Goal: Contribute content: Contribute content

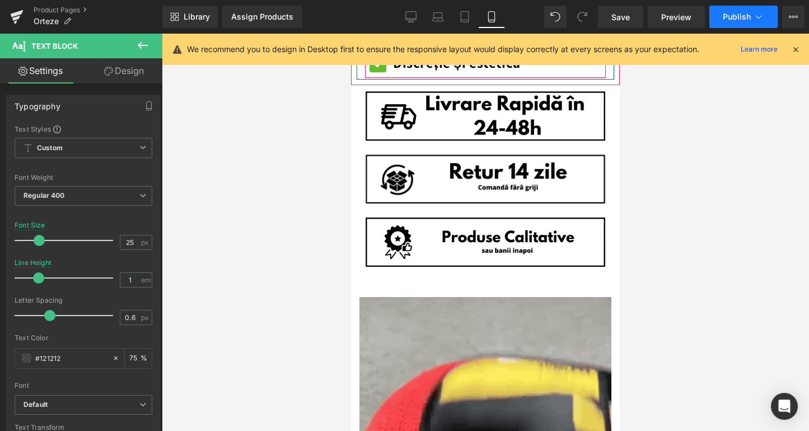
click at [714, 17] on button "Publish" at bounding box center [743, 17] width 68 height 22
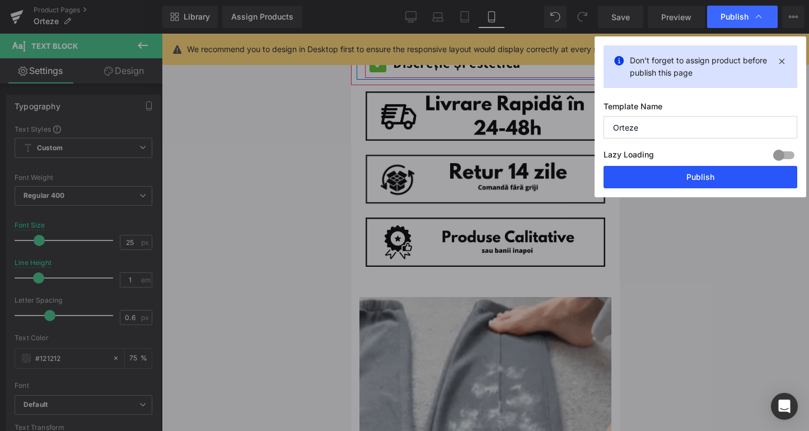
click at [704, 180] on button "Publish" at bounding box center [701, 177] width 194 height 22
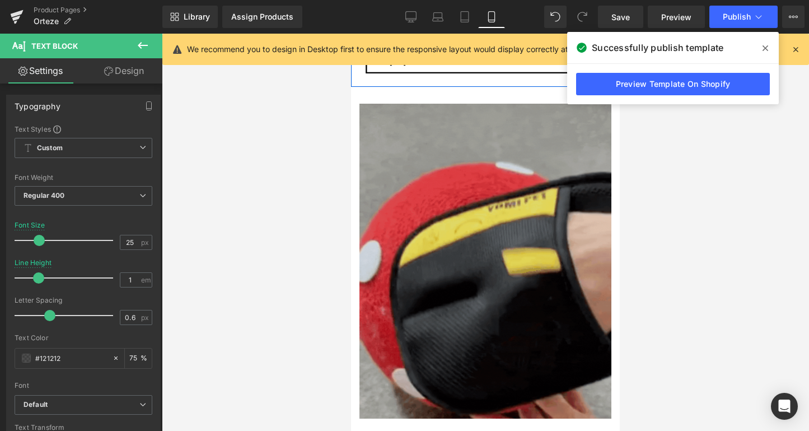
scroll to position [950, 0]
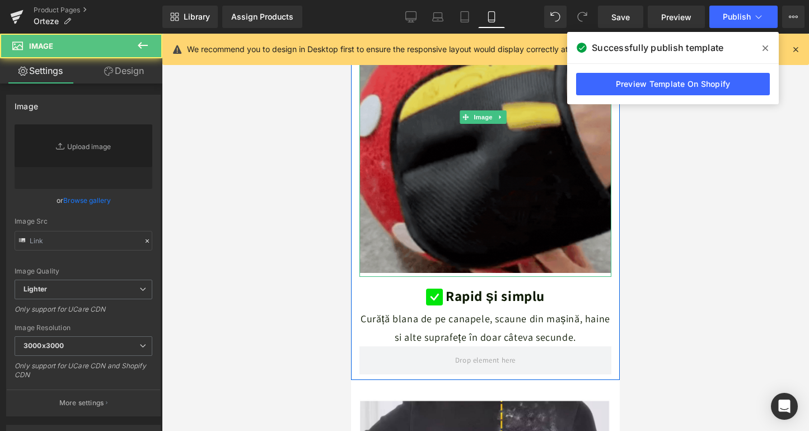
click at [481, 164] on img at bounding box center [485, 117] width 252 height 319
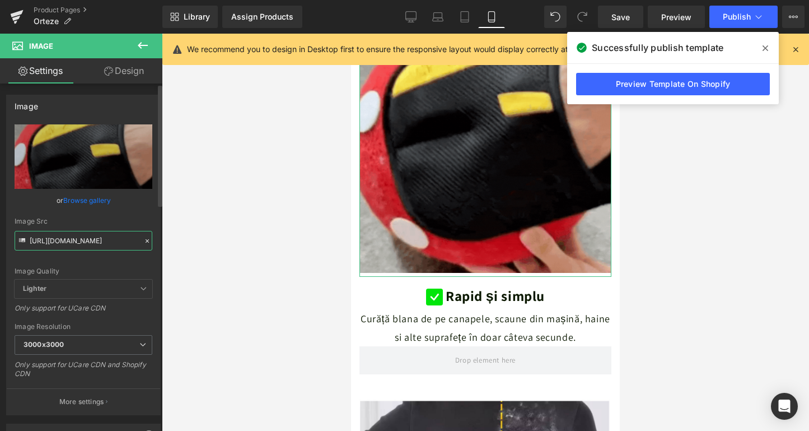
click at [86, 241] on input "[URL][DOMAIN_NAME]" at bounding box center [84, 241] width 138 height 20
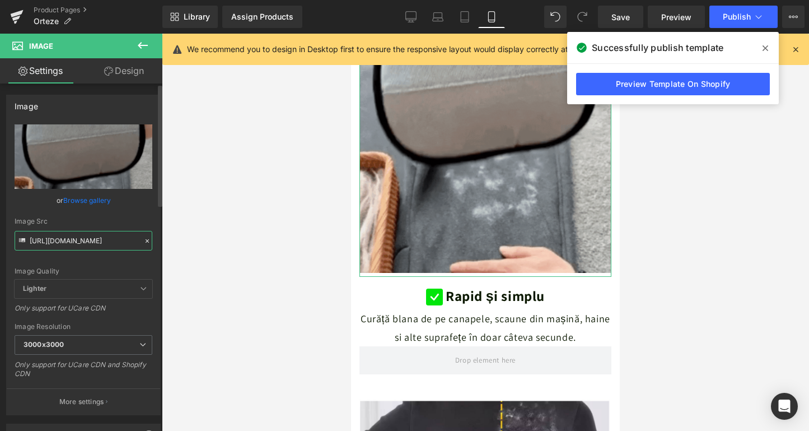
click at [86, 241] on input "[URL][DOMAIN_NAME]" at bounding box center [84, 241] width 138 height 20
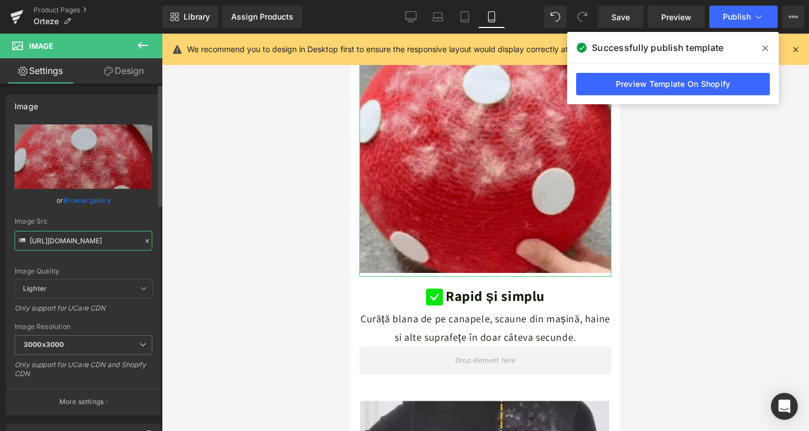
click at [86, 241] on input "[URL][DOMAIN_NAME]" at bounding box center [84, 241] width 138 height 20
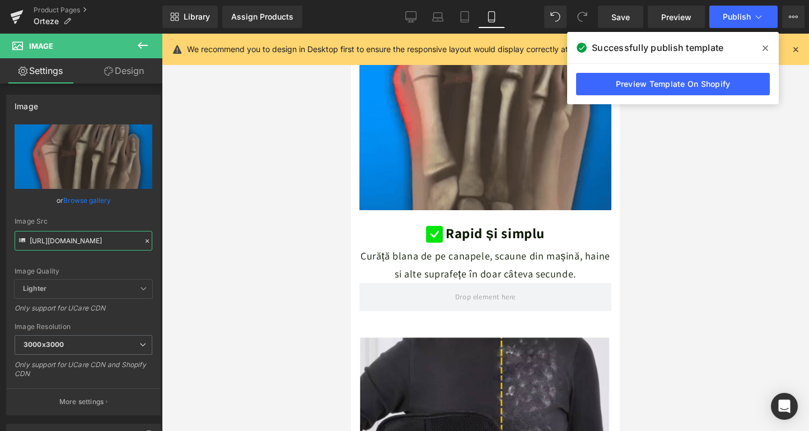
type input "[URL][DOMAIN_NAME]"
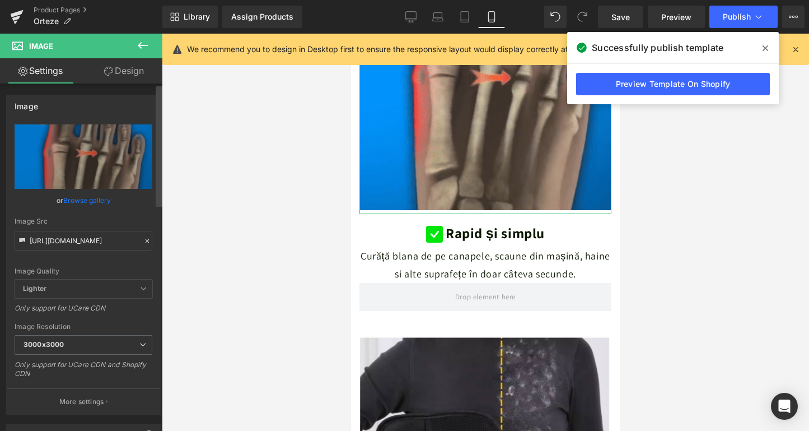
click at [157, 266] on div at bounding box center [159, 260] width 7 height 348
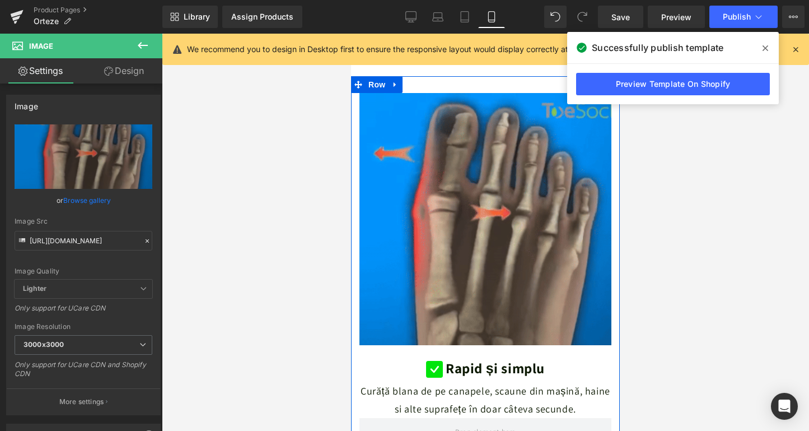
scroll to position [838, 0]
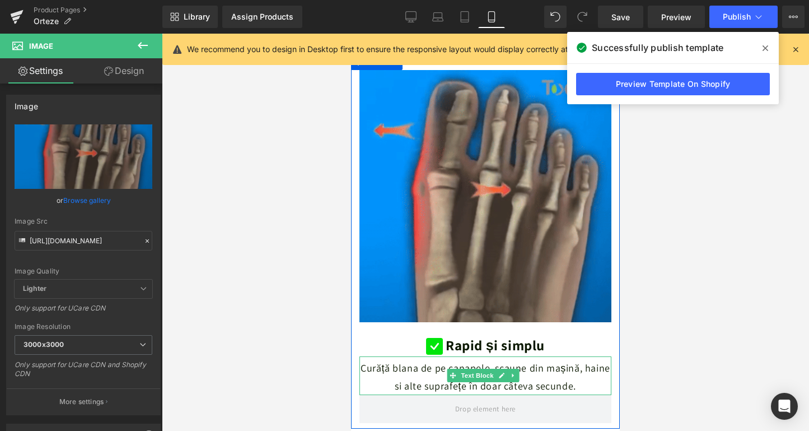
click at [432, 356] on div "Curăță blana de pe canapele, scaune din mașină, haine si alte suprafețe în doar…" at bounding box center [485, 375] width 252 height 39
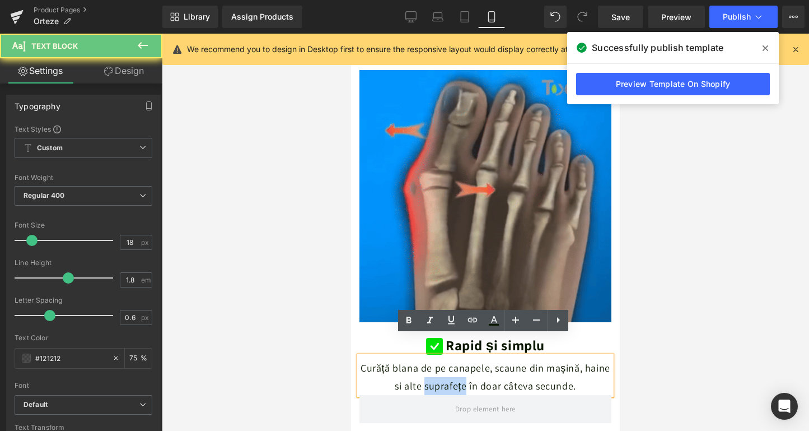
click at [432, 356] on div "Curăță blana de pe canapele, scaune din mașină, haine si alte suprafețe în doar…" at bounding box center [485, 375] width 252 height 39
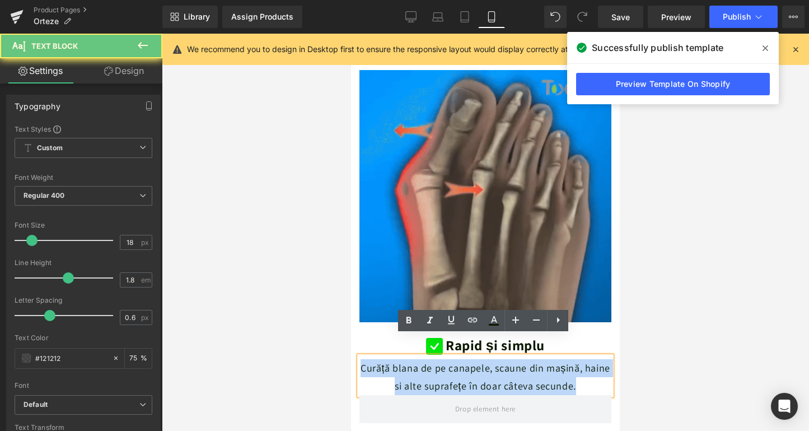
click at [432, 356] on div "Curăță blana de pe canapele, scaune din mașină, haine si alte suprafețe în doar…" at bounding box center [485, 375] width 252 height 39
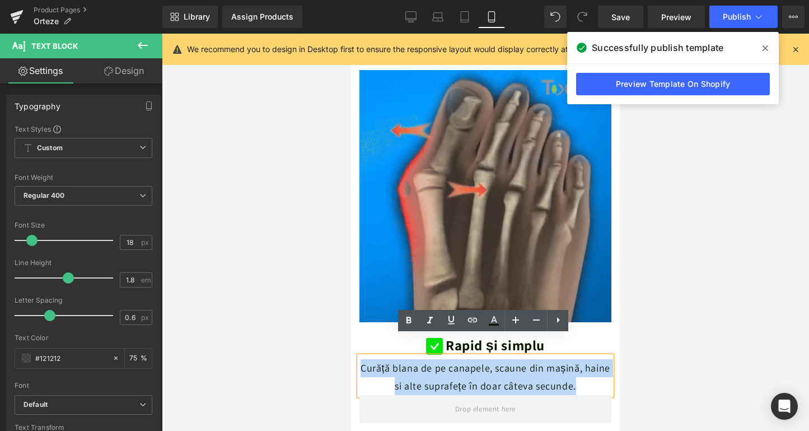
click at [352, 333] on div "Image Icon Rapid și simplu Text Block Icon List Curăță blana de pe canapele, sc…" at bounding box center [485, 232] width 269 height 325
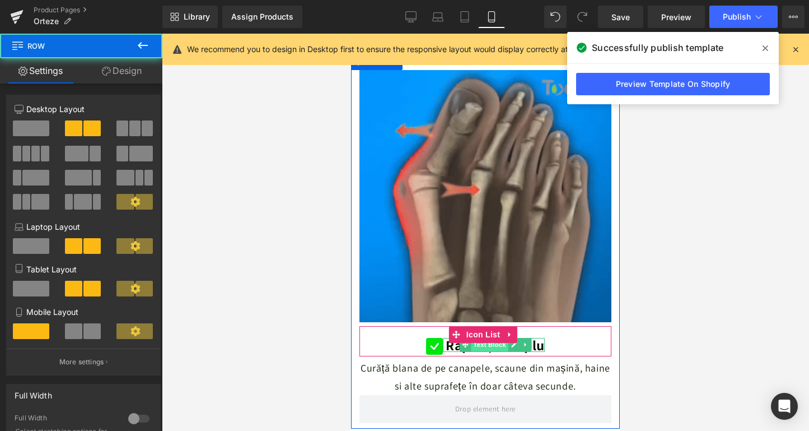
click at [475, 338] on span "Text Block" at bounding box center [489, 344] width 37 height 13
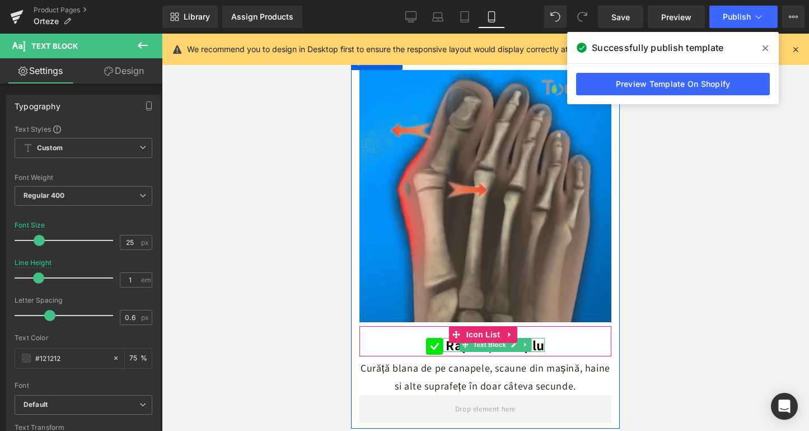
click at [452, 335] on b "Rapid și simplu" at bounding box center [495, 344] width 99 height 18
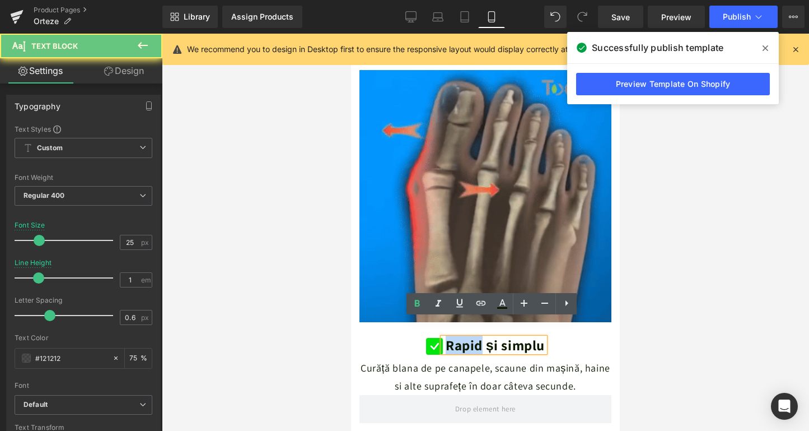
click at [452, 335] on b "Rapid și simplu" at bounding box center [495, 344] width 99 height 18
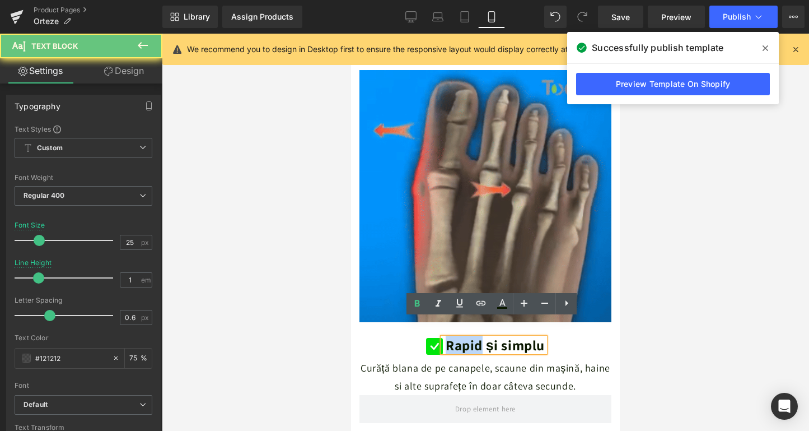
click at [452, 335] on b "Rapid și simplu" at bounding box center [495, 344] width 99 height 18
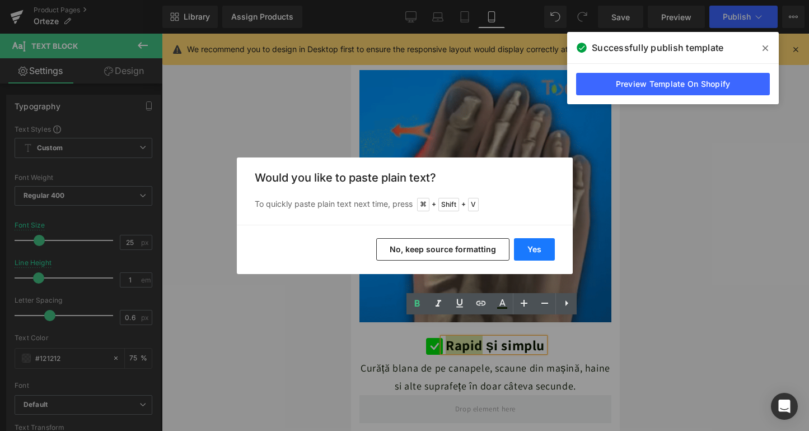
click at [545, 239] on button "Yes" at bounding box center [534, 249] width 41 height 22
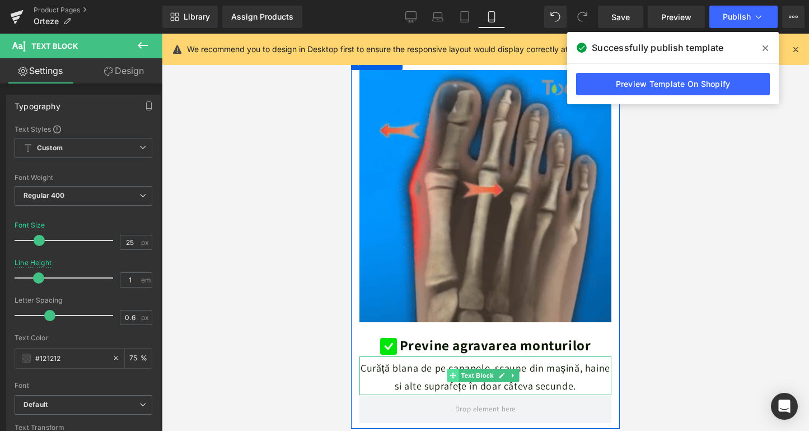
click at [448, 368] on span at bounding box center [453, 374] width 12 height 13
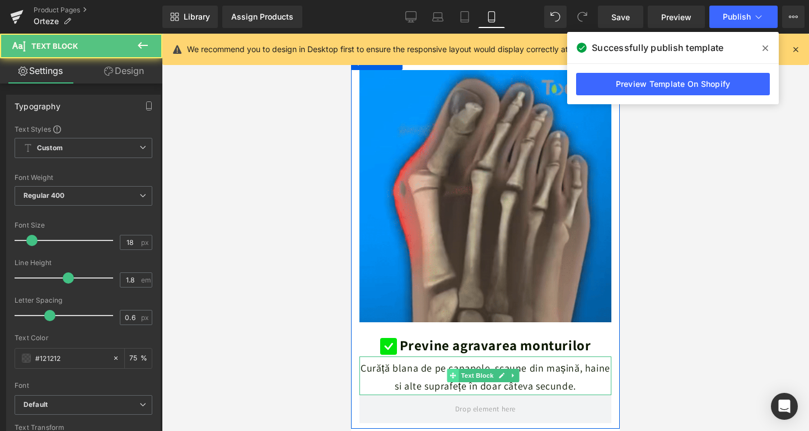
click at [448, 368] on span at bounding box center [453, 374] width 12 height 13
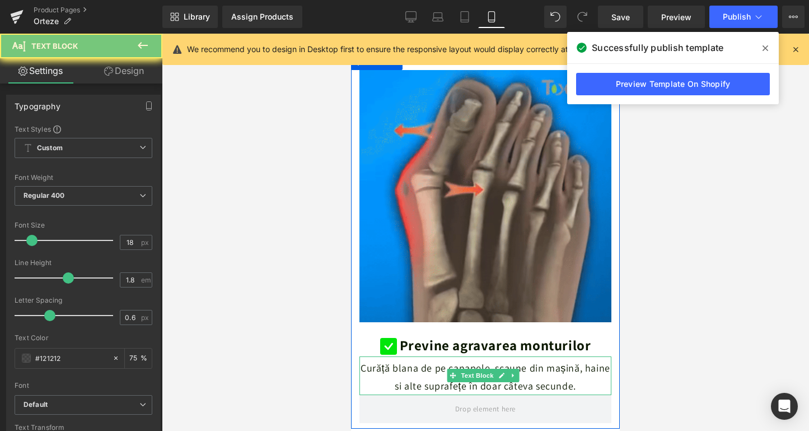
click at [444, 361] on span "Curăță blana de pe canapele, scaune din mașină, haine si alte suprafețe în doar…" at bounding box center [486, 376] width 250 height 31
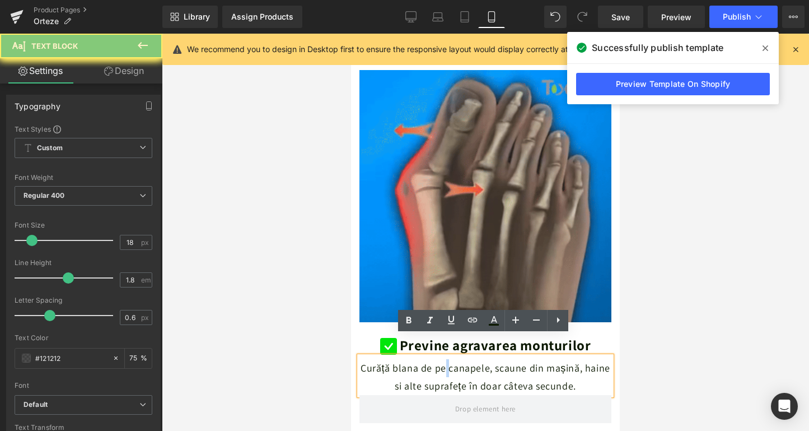
click at [444, 361] on span "Curăță blana de pe canapele, scaune din mașină, haine si alte suprafețe în doar…" at bounding box center [486, 376] width 250 height 31
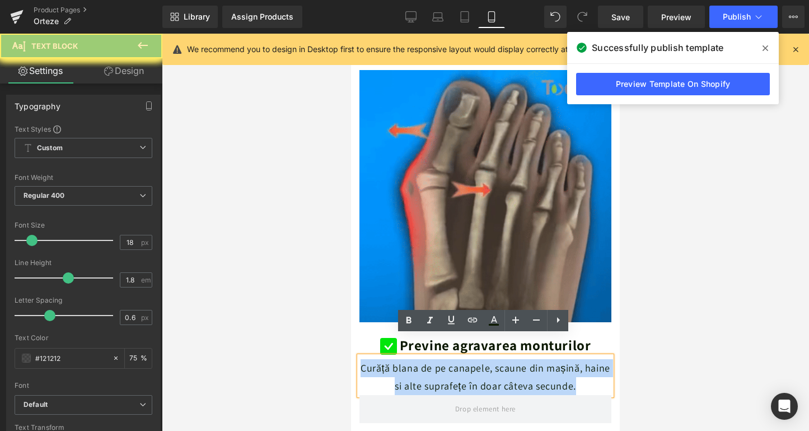
click at [444, 361] on span "Curăță blana de pe canapele, scaune din mașină, haine si alte suprafețe în doar…" at bounding box center [486, 376] width 250 height 31
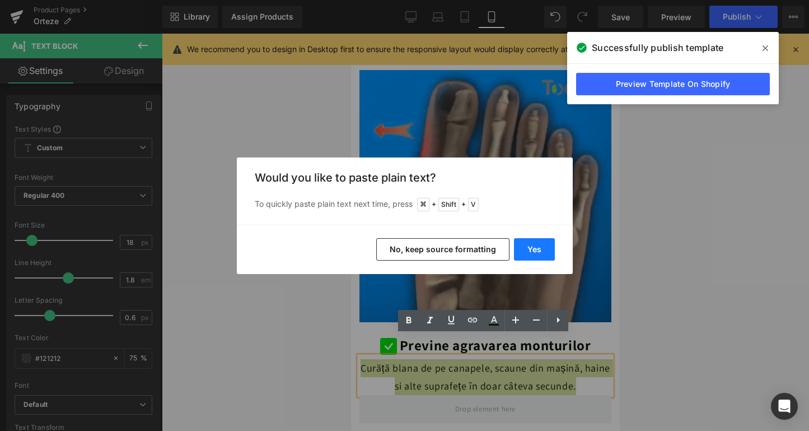
click at [532, 253] on button "Yes" at bounding box center [534, 249] width 41 height 22
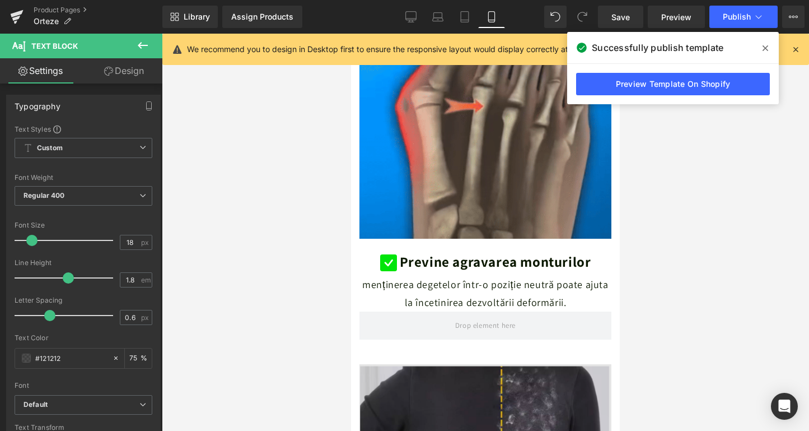
scroll to position [1016, 0]
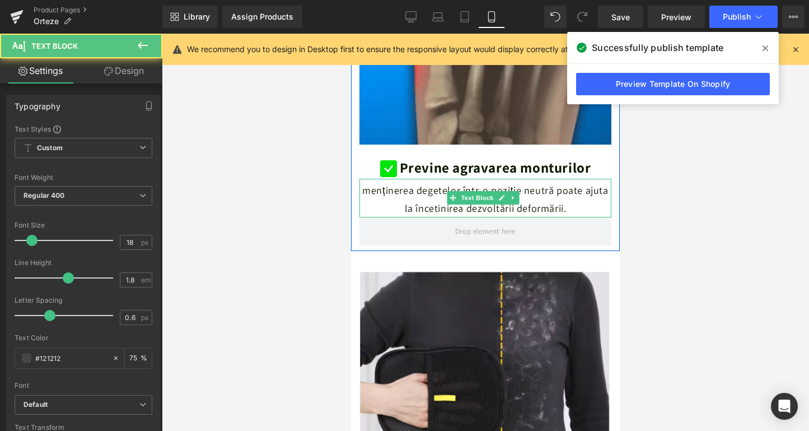
click at [371, 184] on span "menținerea degetelor într-o poziție neutră poate ajuta la încetinirea dezvoltăr…" at bounding box center [485, 199] width 246 height 31
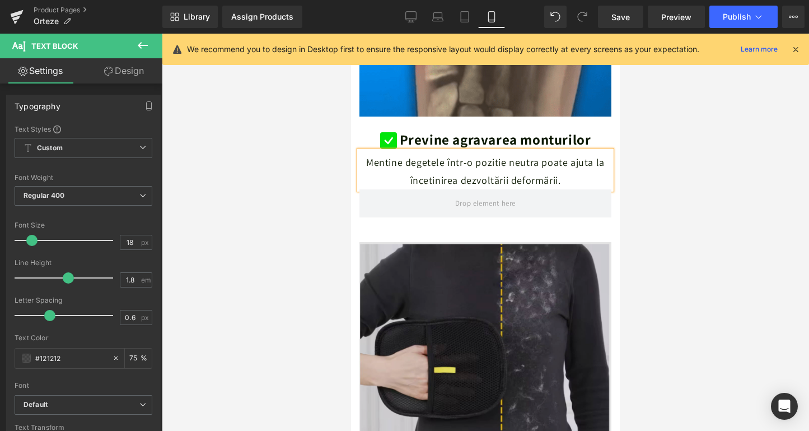
scroll to position [1148, 0]
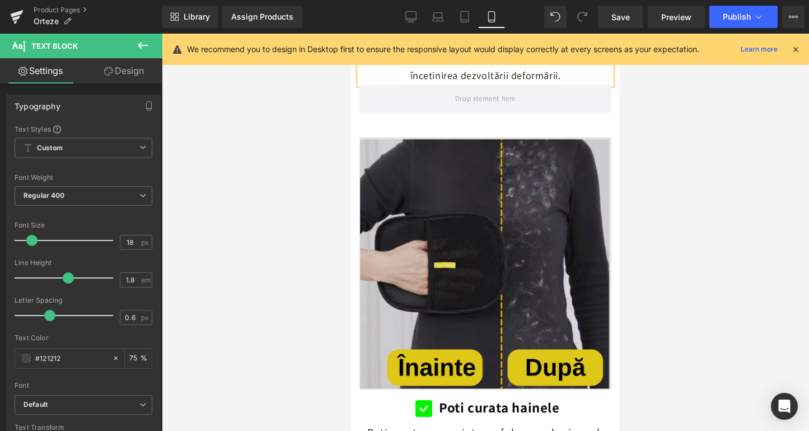
click at [453, 239] on img at bounding box center [485, 263] width 252 height 252
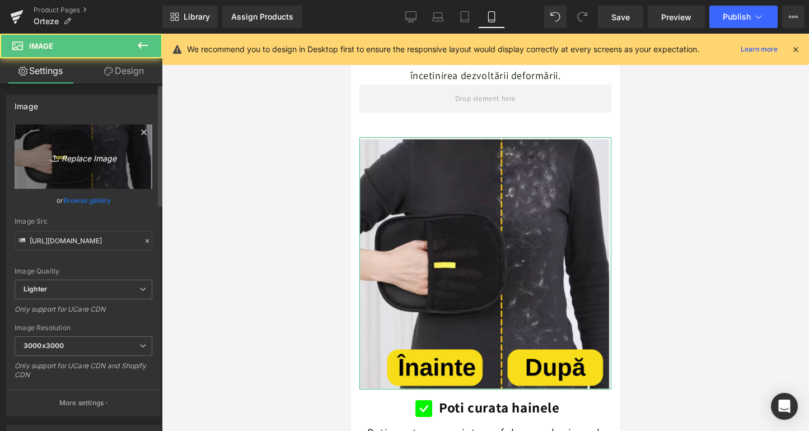
click at [77, 152] on icon "Replace Image" at bounding box center [84, 156] width 90 height 14
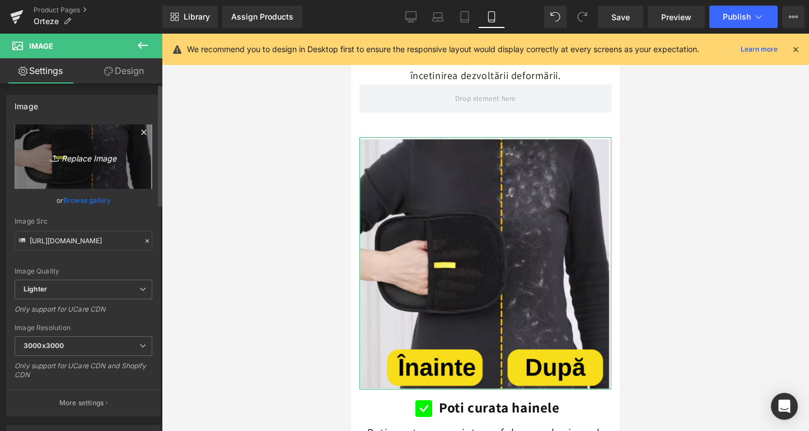
type input "C:\fakepath\ChatGPT Image [DATE], 15_36_45.png"
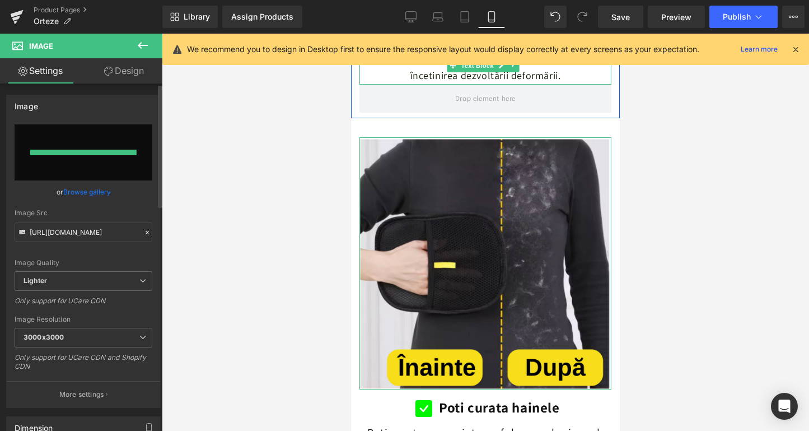
type input "[URL][DOMAIN_NAME][DATE]"
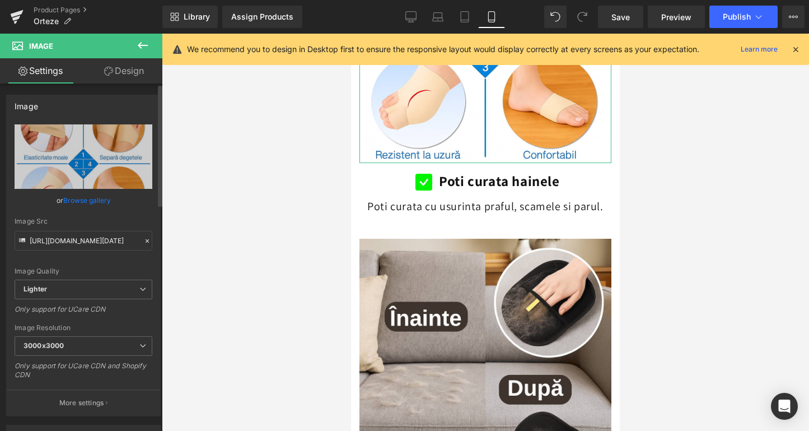
scroll to position [1466, 0]
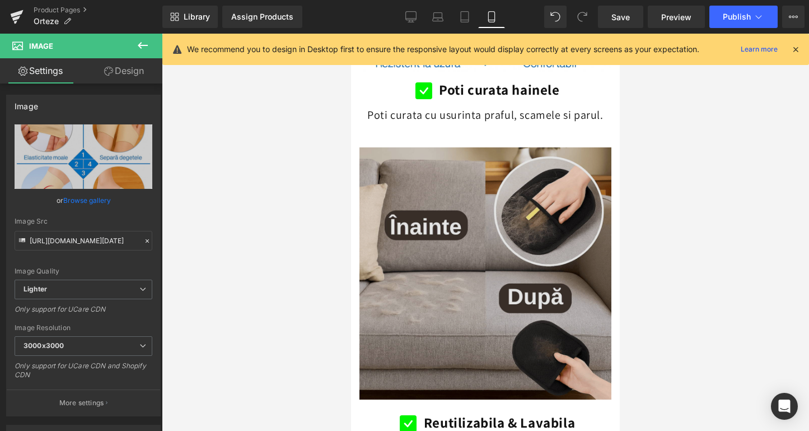
click at [478, 239] on img at bounding box center [485, 273] width 252 height 252
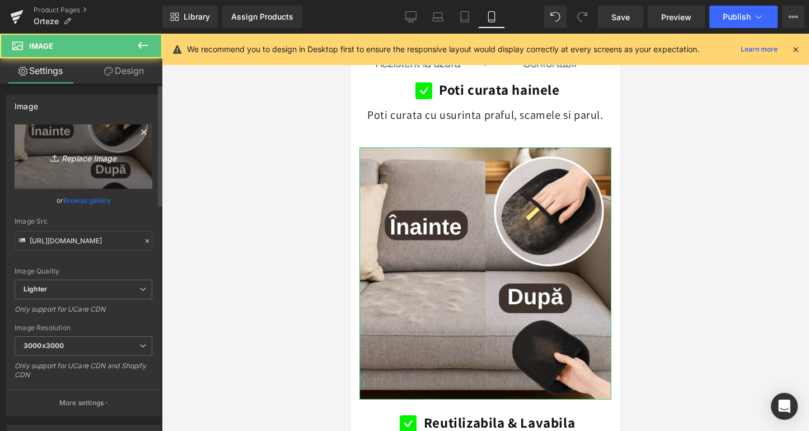
click at [80, 160] on icon "Replace Image" at bounding box center [84, 156] width 90 height 14
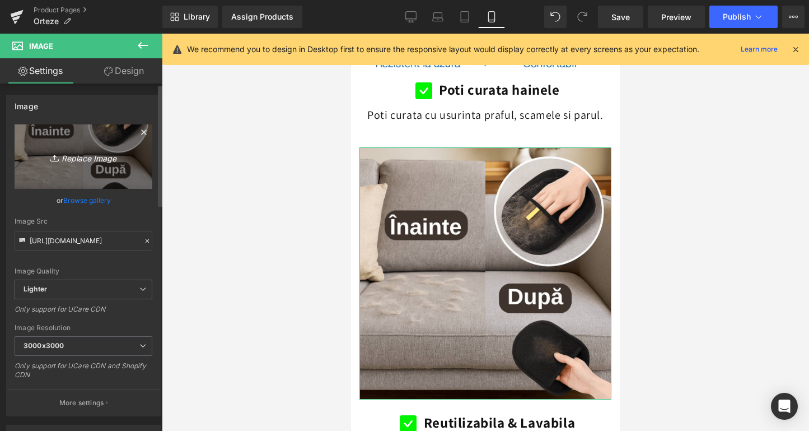
type input "C:\fakepath\Design fără titlu-207.png"
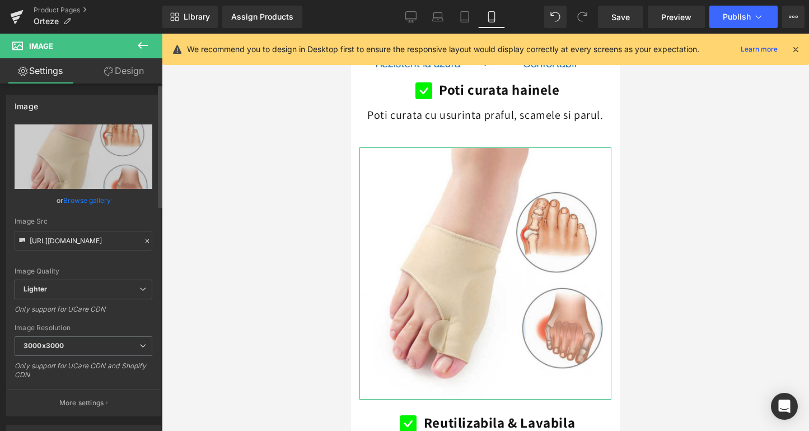
type input "[URL][DOMAIN_NAME]"
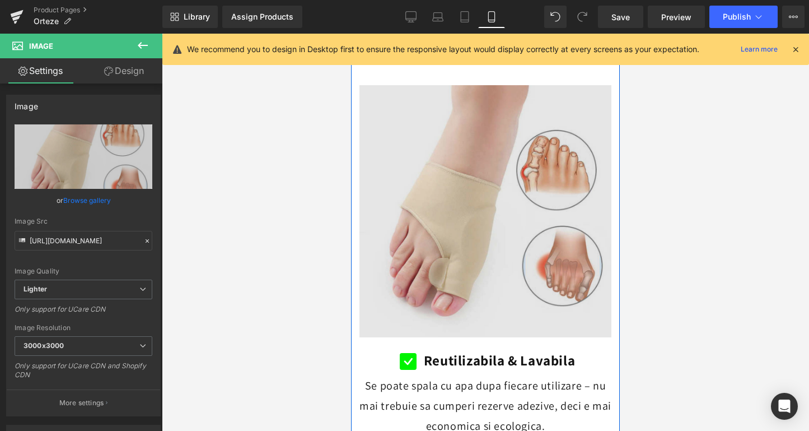
scroll to position [1760, 0]
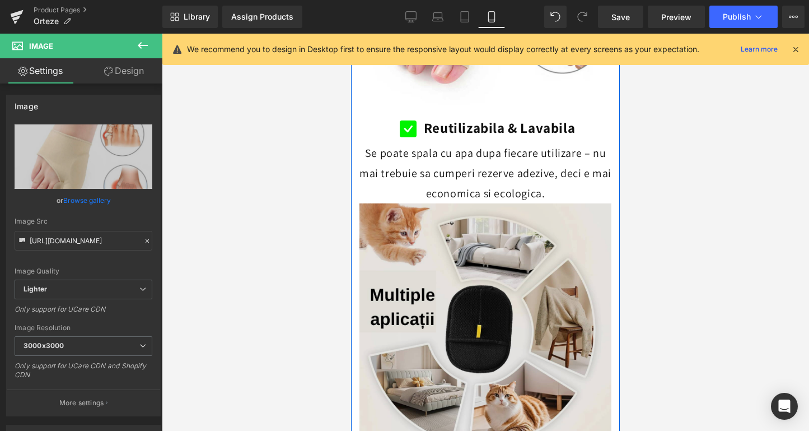
click at [457, 221] on img at bounding box center [485, 329] width 252 height 252
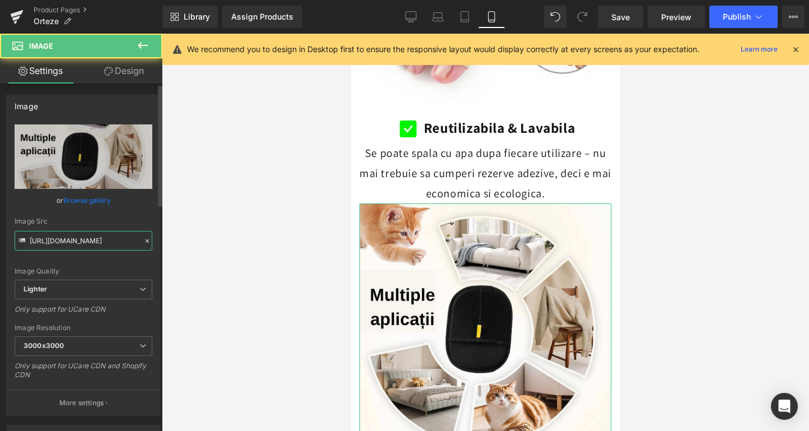
click at [121, 237] on input "[URL][DOMAIN_NAME]" at bounding box center [84, 241] width 138 height 20
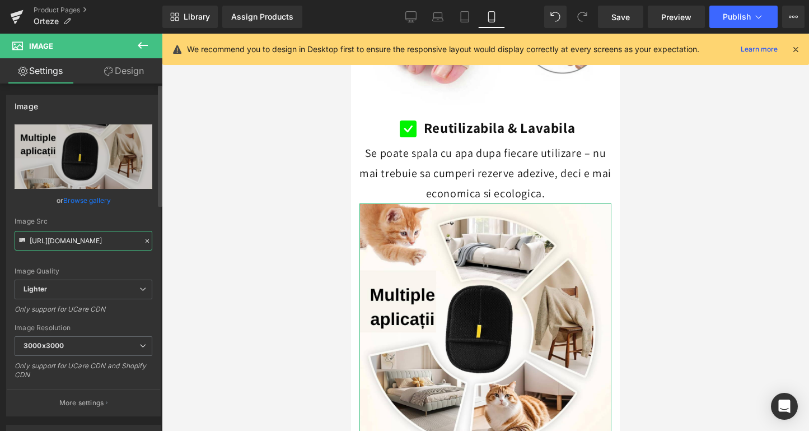
click at [121, 237] on input "[URL][DOMAIN_NAME]" at bounding box center [84, 241] width 138 height 20
type input "[URL][DOMAIN_NAME]"
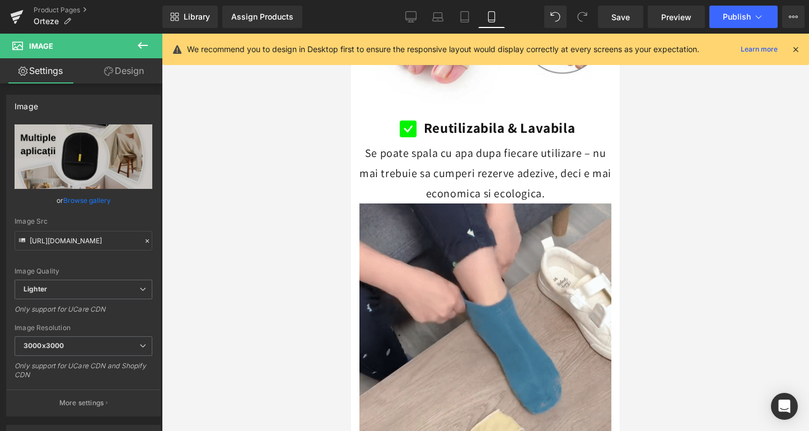
click at [181, 226] on div at bounding box center [485, 232] width 647 height 397
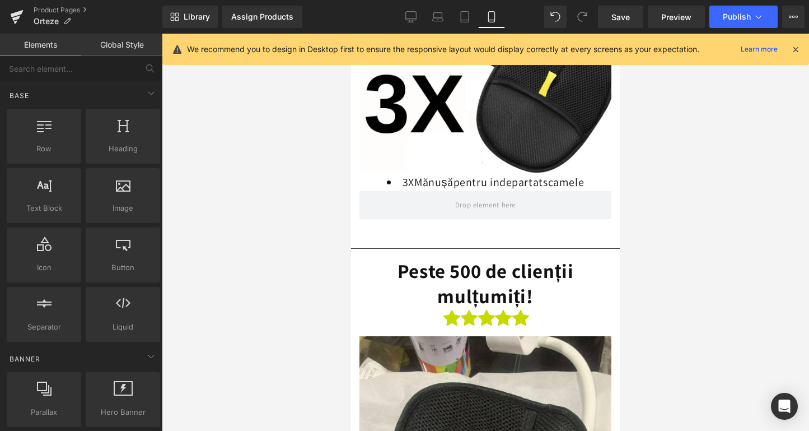
scroll to position [2253, 0]
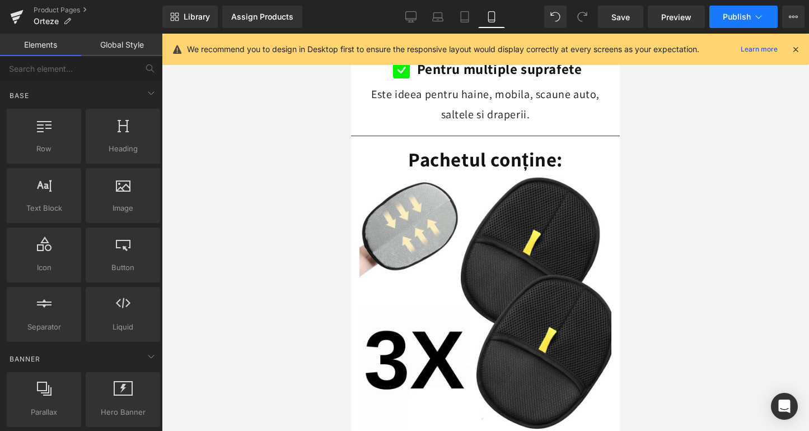
click at [718, 24] on button "Publish" at bounding box center [743, 17] width 68 height 22
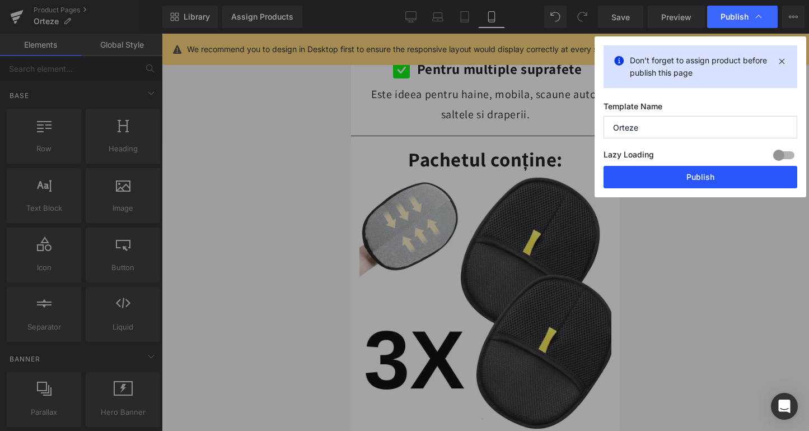
click at [671, 184] on button "Publish" at bounding box center [701, 177] width 194 height 22
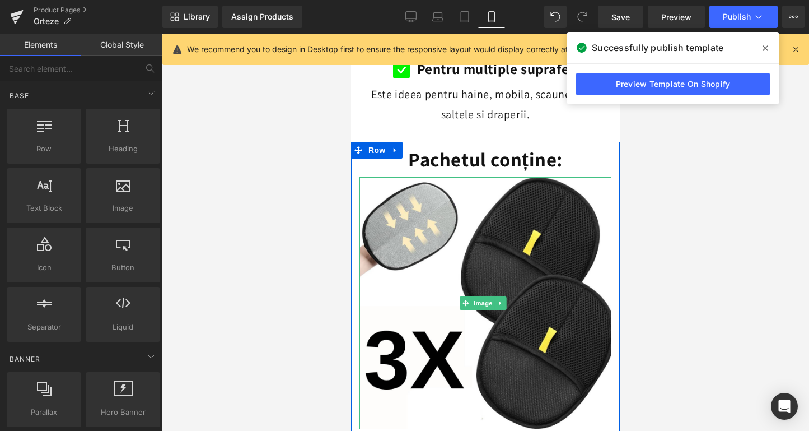
scroll to position [2251, 0]
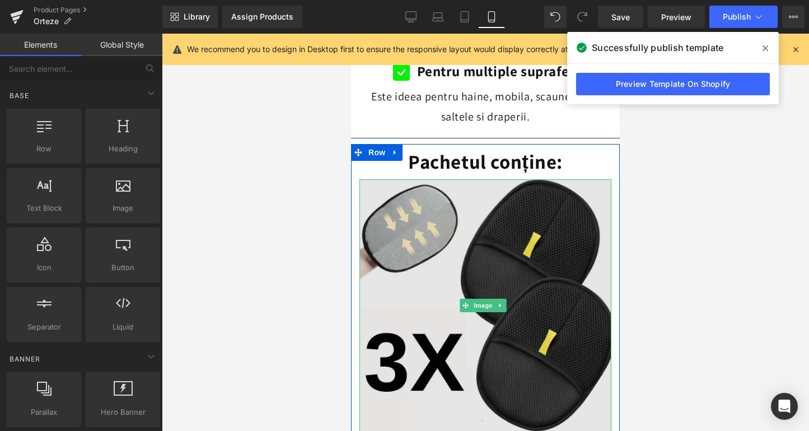
click at [438, 207] on img at bounding box center [485, 305] width 252 height 252
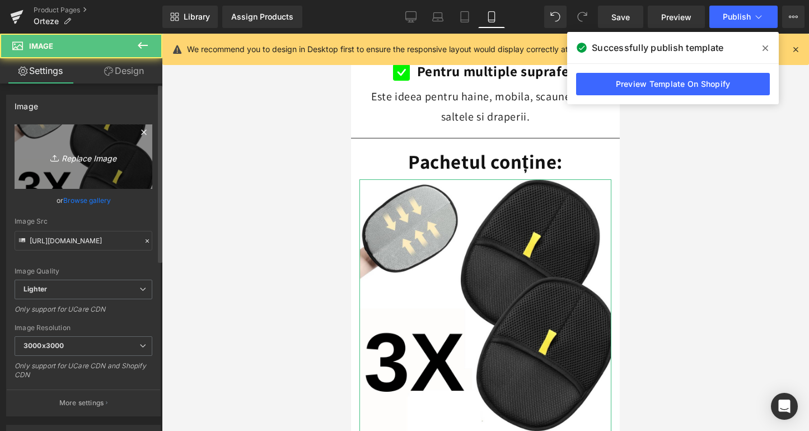
click at [92, 137] on link "Replace Image" at bounding box center [84, 156] width 138 height 64
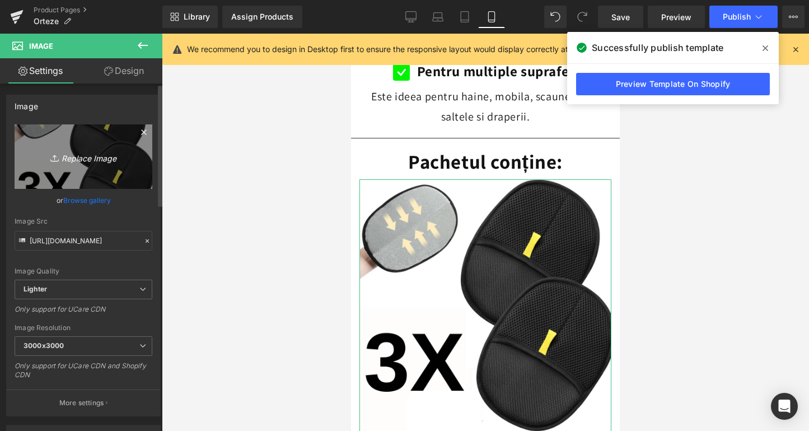
type input "C:\fakepath\Design fără titlu-208.png"
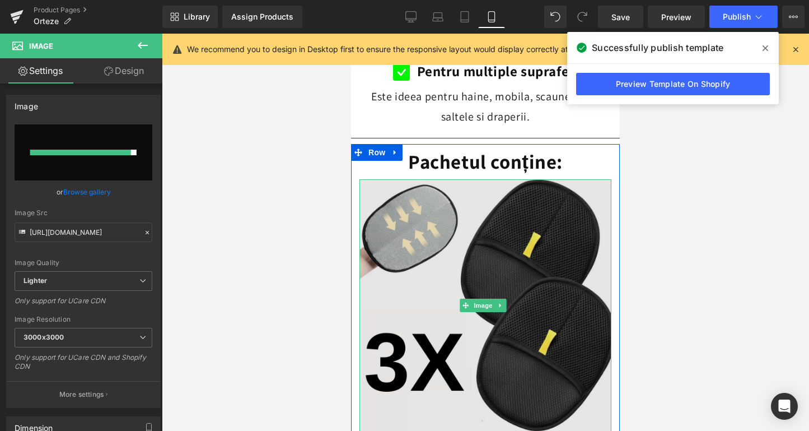
type input "[URL][DOMAIN_NAME]"
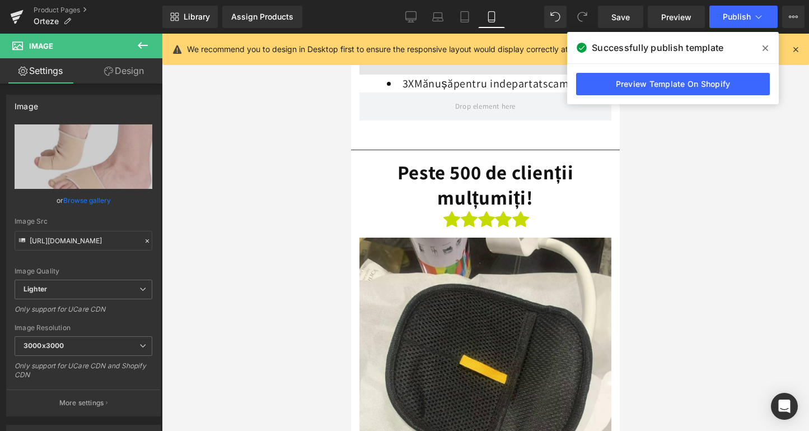
scroll to position [2317, 0]
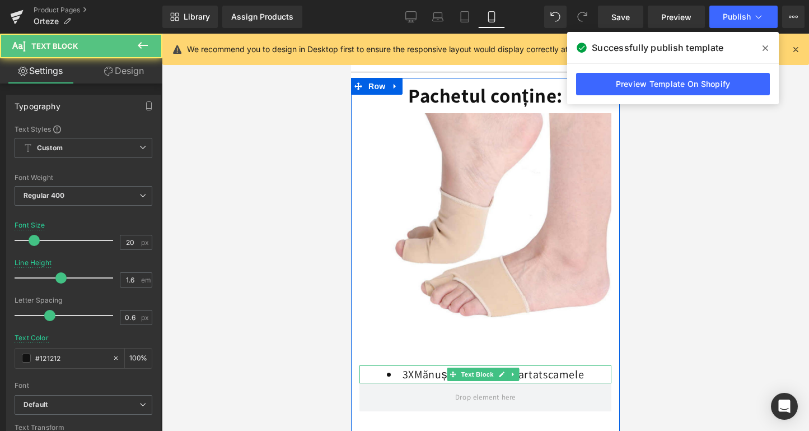
click at [425, 365] on li "3X Mănușă pentru i ndepartat scamele" at bounding box center [485, 374] width 252 height 18
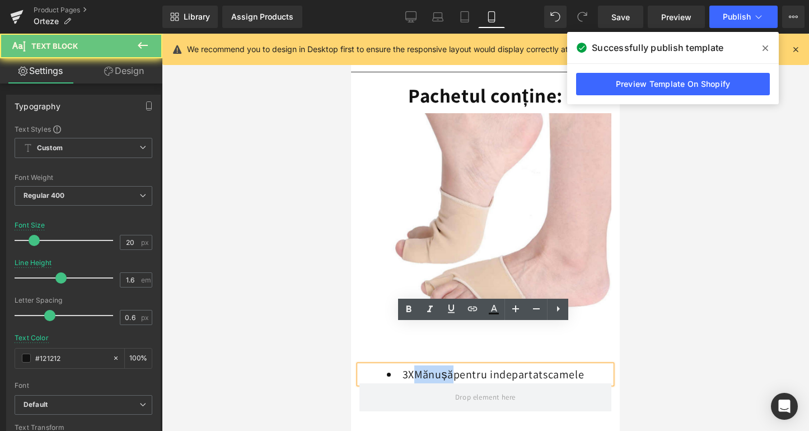
click at [425, 365] on li "3X Mănușă pentru i ndepartat scamele" at bounding box center [485, 374] width 252 height 18
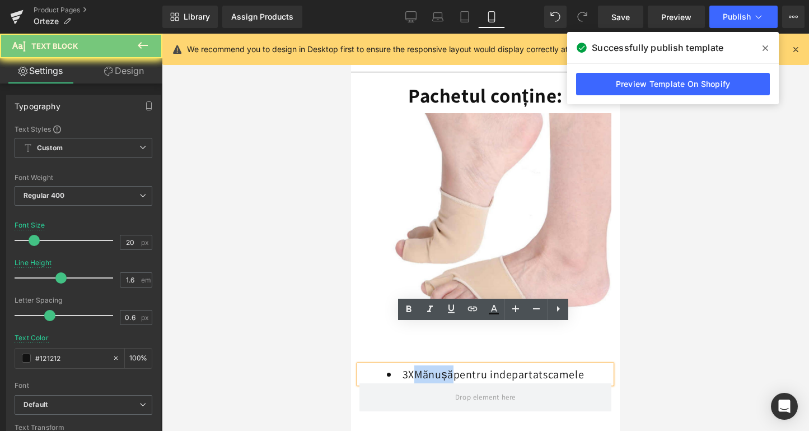
click at [425, 365] on li "3X Mănușă pentru i ndepartat scamele" at bounding box center [485, 374] width 252 height 18
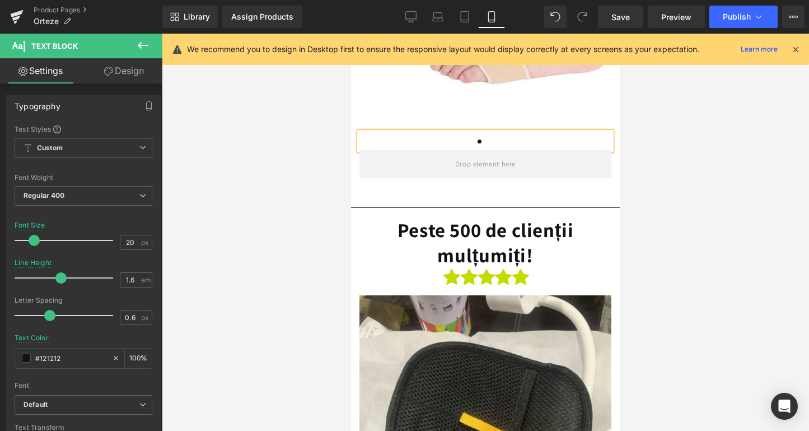
scroll to position [2839, 0]
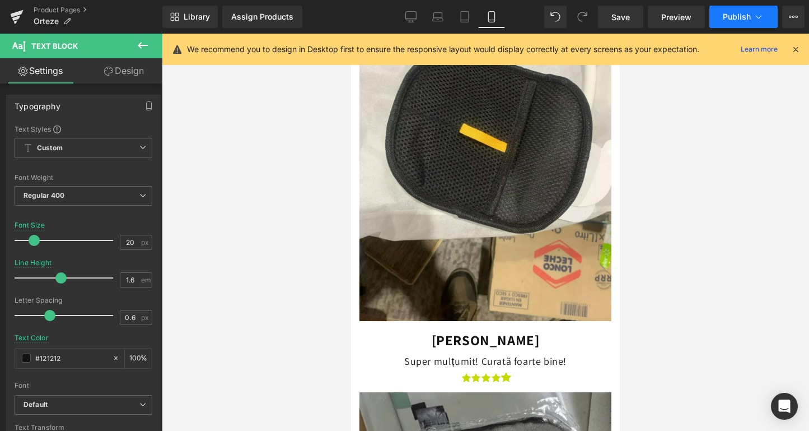
click at [737, 16] on span "Publish" at bounding box center [737, 16] width 28 height 9
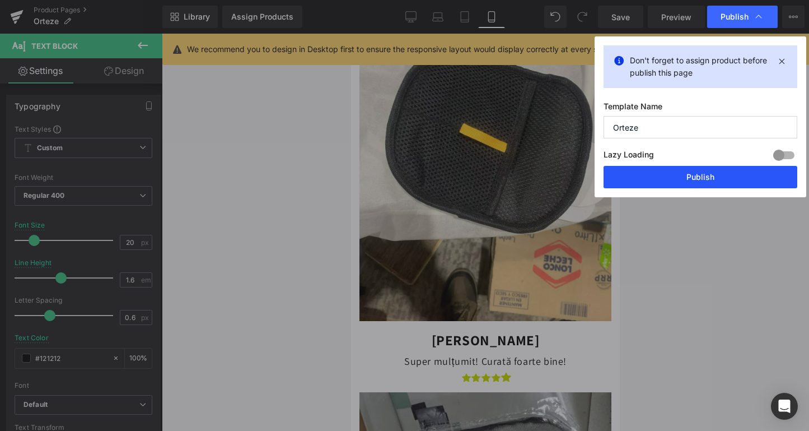
click at [714, 166] on button "Publish" at bounding box center [701, 177] width 194 height 22
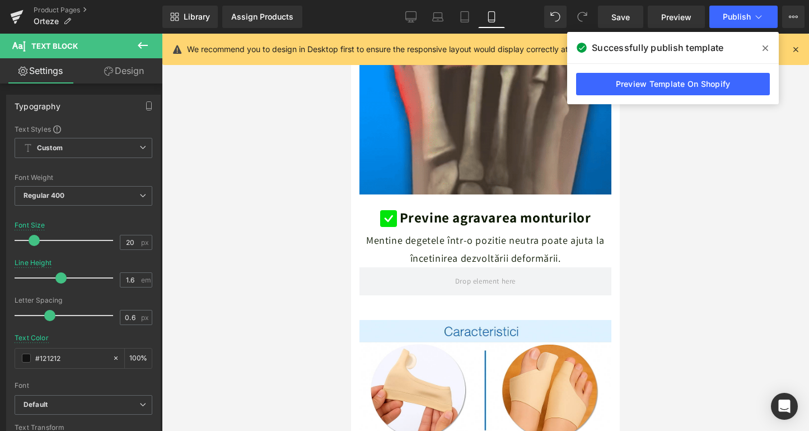
scroll to position [1208, 0]
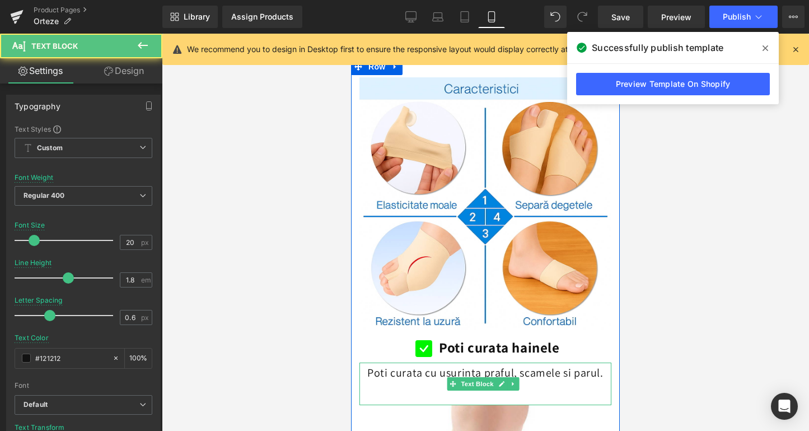
click at [520, 362] on p "Poti curata cu usurinta praful, scamele si parul." at bounding box center [485, 372] width 252 height 20
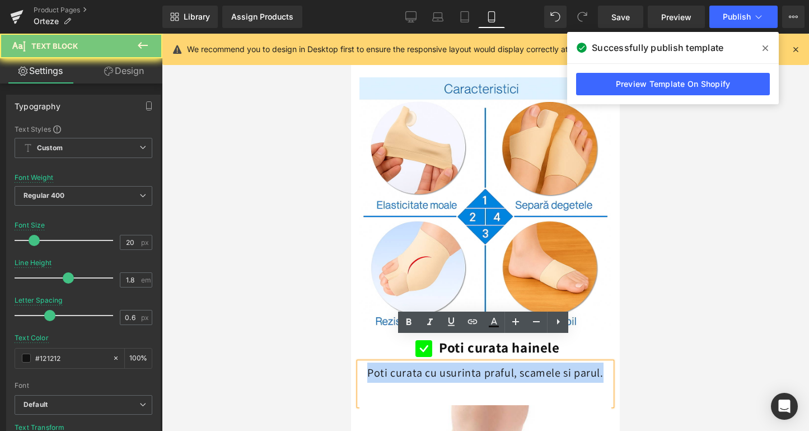
click at [520, 362] on p "Poti curata cu usurinta praful, scamele si parul." at bounding box center [485, 372] width 252 height 20
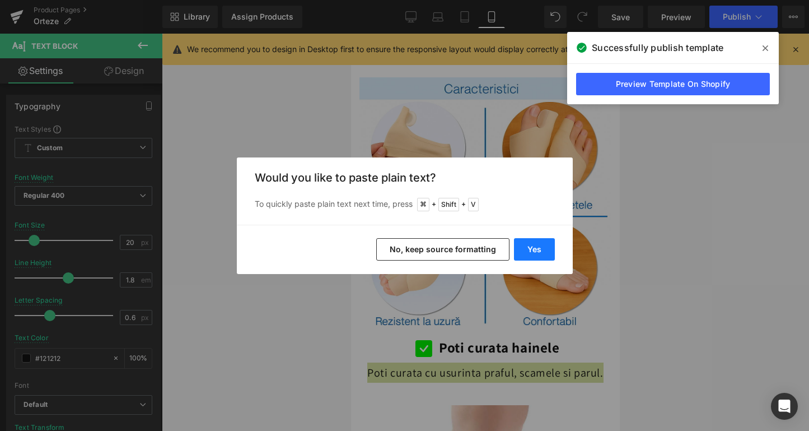
drag, startPoint x: 546, startPoint y: 259, endPoint x: 195, endPoint y: 226, distance: 353.2
click at [546, 259] on button "Yes" at bounding box center [534, 249] width 41 height 22
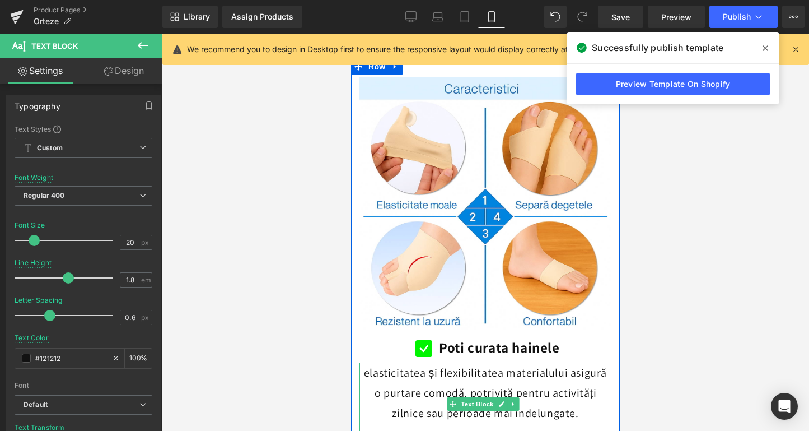
click at [364, 362] on p "elasticitatea și flexibilitatea materialului asigură o purtare comodă, potrivit…" at bounding box center [485, 392] width 252 height 60
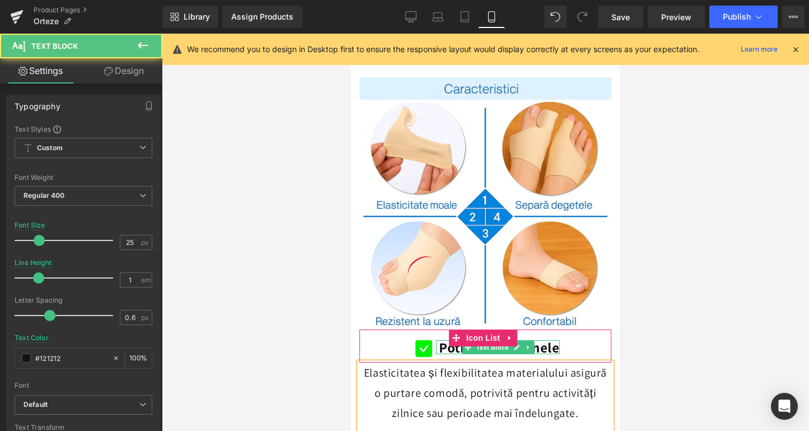
click at [543, 338] on b "Poti curata hainele" at bounding box center [499, 347] width 120 height 18
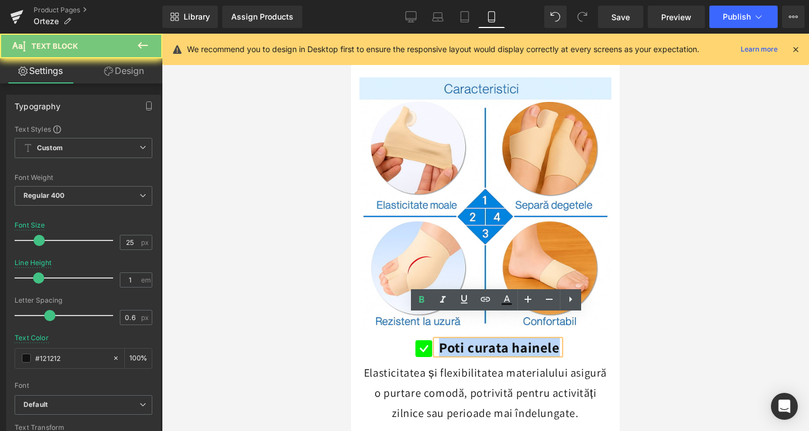
click at [543, 338] on b "Poti curata hainele" at bounding box center [499, 347] width 120 height 18
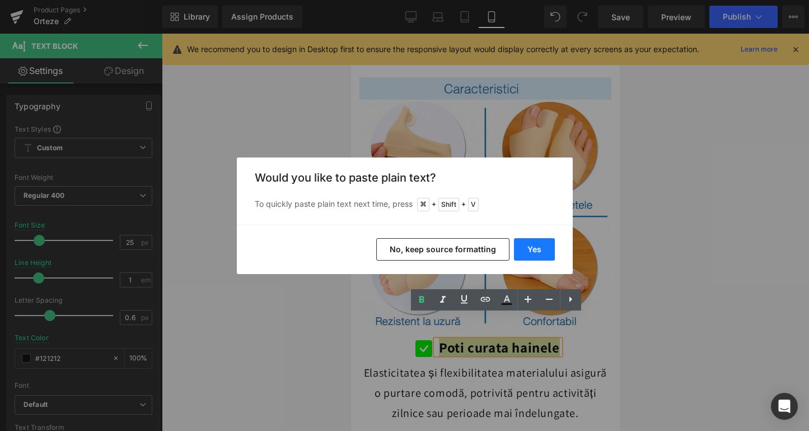
click at [523, 249] on button "Yes" at bounding box center [534, 249] width 41 height 22
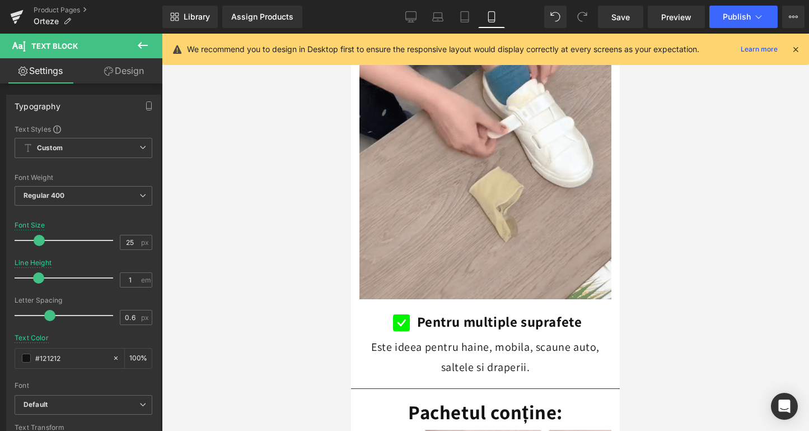
scroll to position [2090, 0]
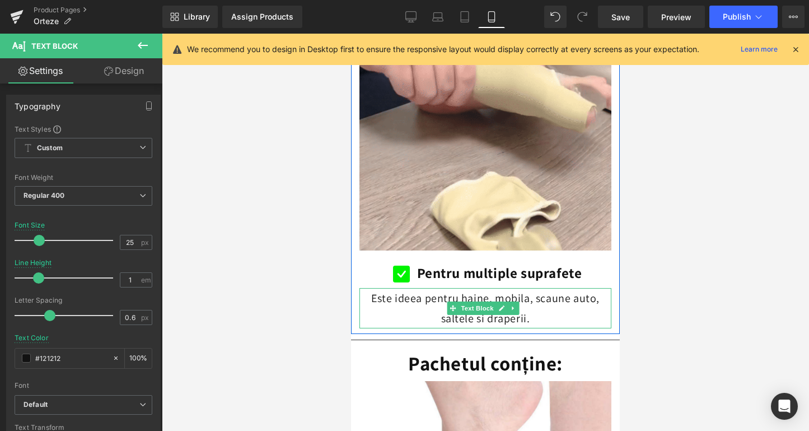
click at [423, 288] on p "Este ideea pentru haine, mobila, scaune auto, saltele si draperii." at bounding box center [485, 308] width 252 height 40
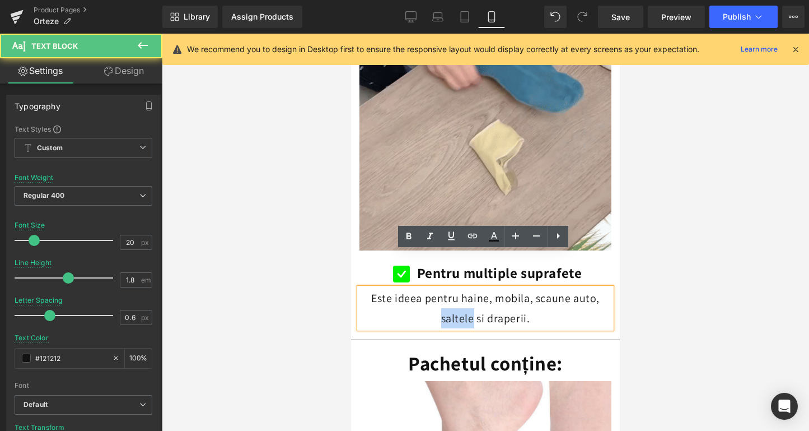
click at [423, 288] on p "Este ideea pentru haine, mobila, scaune auto, saltele si draperii." at bounding box center [485, 308] width 252 height 40
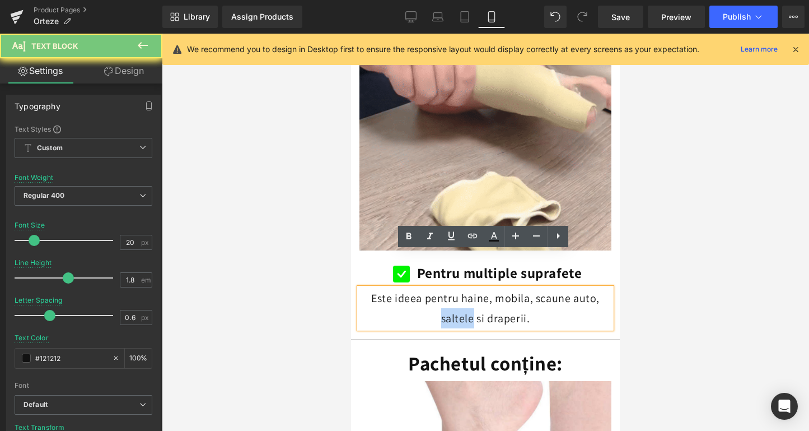
click at [423, 288] on p "Este ideea pentru haine, mobila, scaune auto, saltele si draperii." at bounding box center [485, 308] width 252 height 40
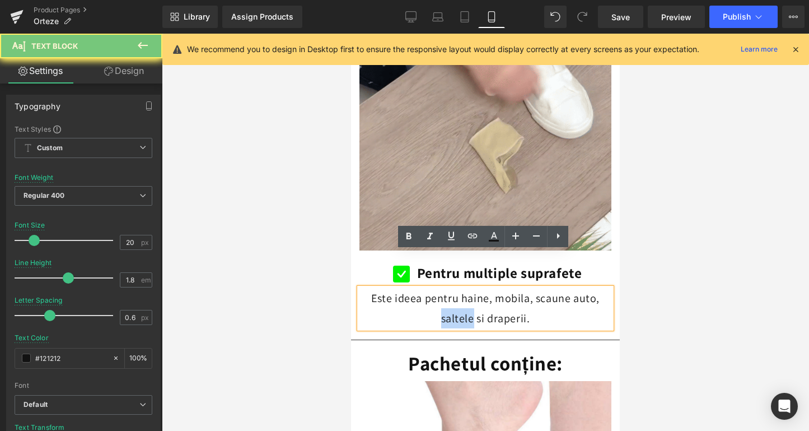
click at [423, 288] on p "Este ideea pentru haine, mobila, scaune auto, saltele si draperii." at bounding box center [485, 308] width 252 height 40
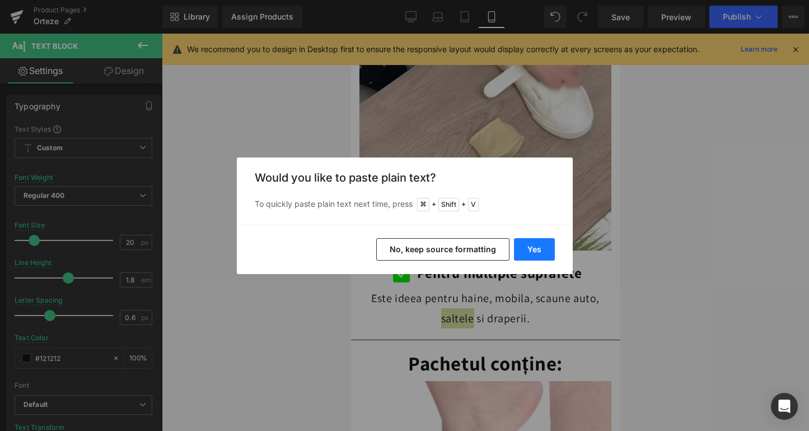
click at [546, 255] on button "Yes" at bounding box center [534, 249] width 41 height 22
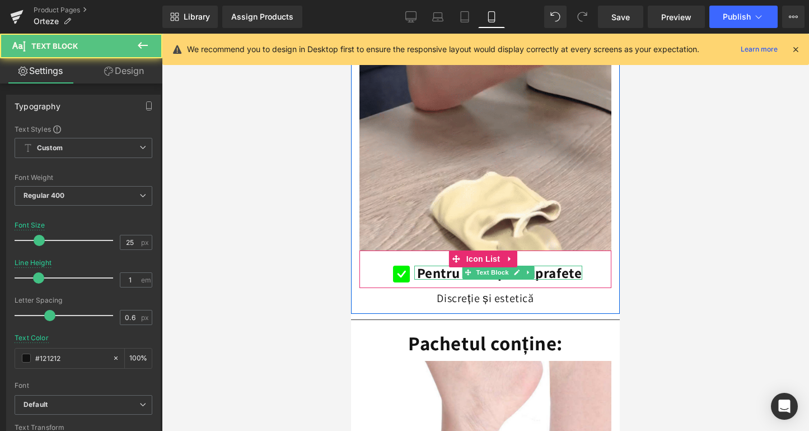
click at [438, 263] on b "Pentru multiple suprafete" at bounding box center [499, 272] width 165 height 18
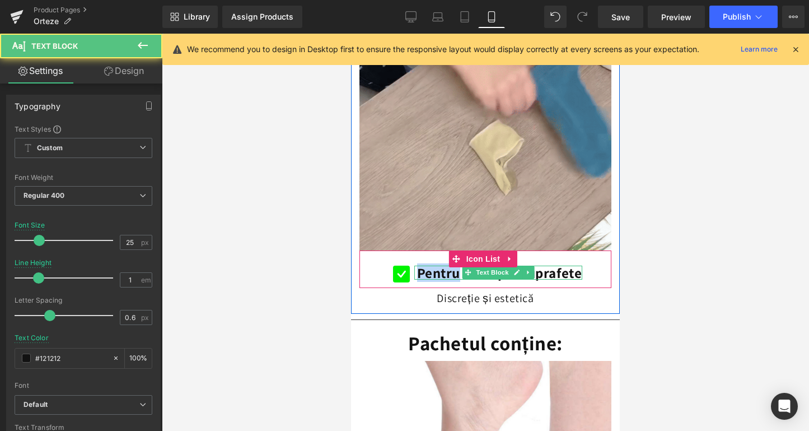
click at [438, 263] on b "Pentru multiple suprafete" at bounding box center [499, 272] width 165 height 18
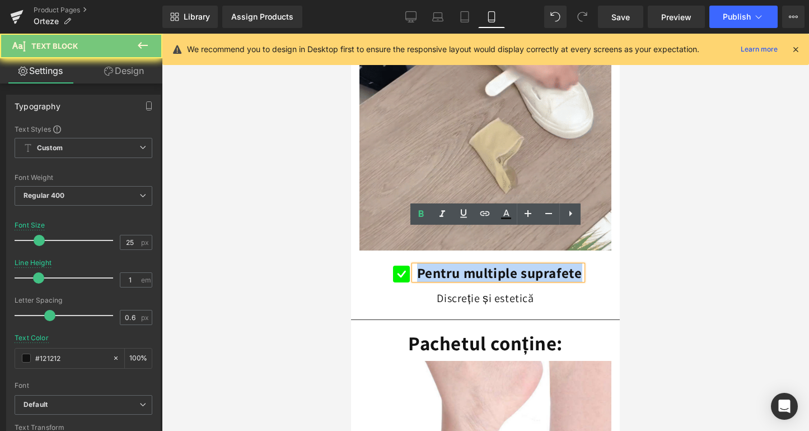
click at [438, 263] on b "Pentru multiple suprafete" at bounding box center [499, 272] width 165 height 18
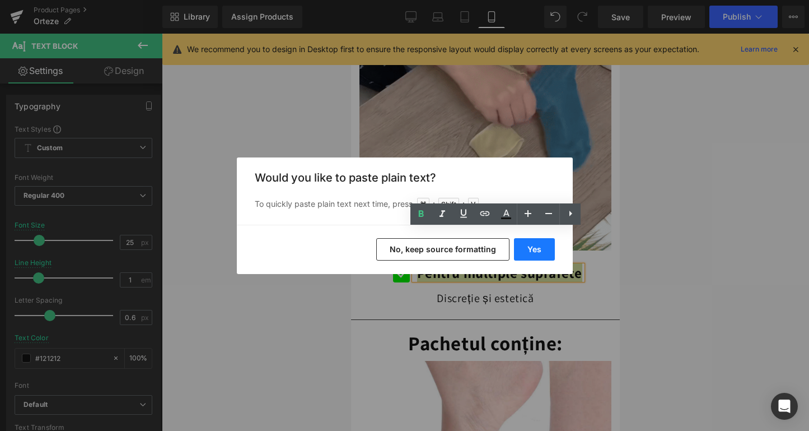
click at [548, 251] on button "Yes" at bounding box center [534, 249] width 41 height 22
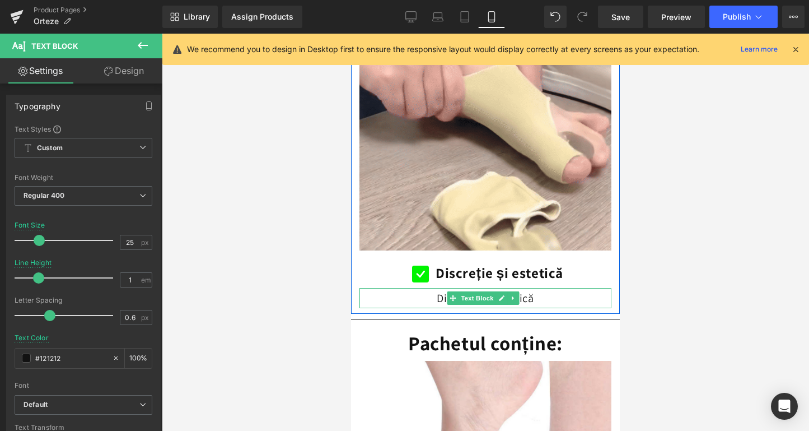
click at [543, 288] on p "Discreție și estetică" at bounding box center [485, 298] width 252 height 20
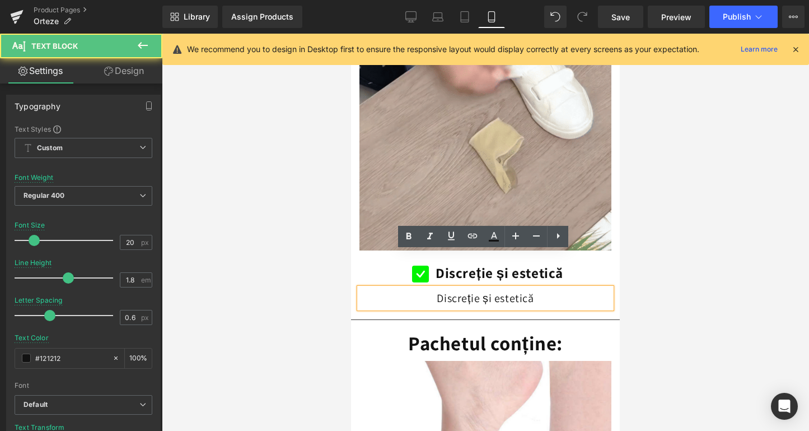
click at [543, 288] on p "Discreție și estetică" at bounding box center [485, 298] width 252 height 20
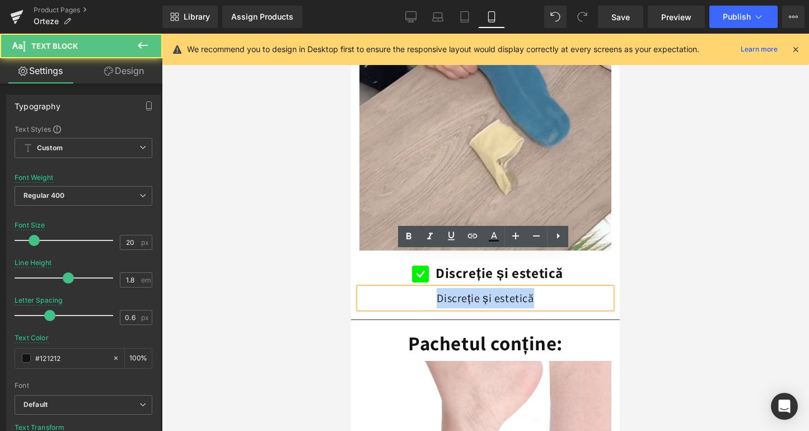
click at [543, 288] on p "Discreție și estetică" at bounding box center [485, 298] width 252 height 20
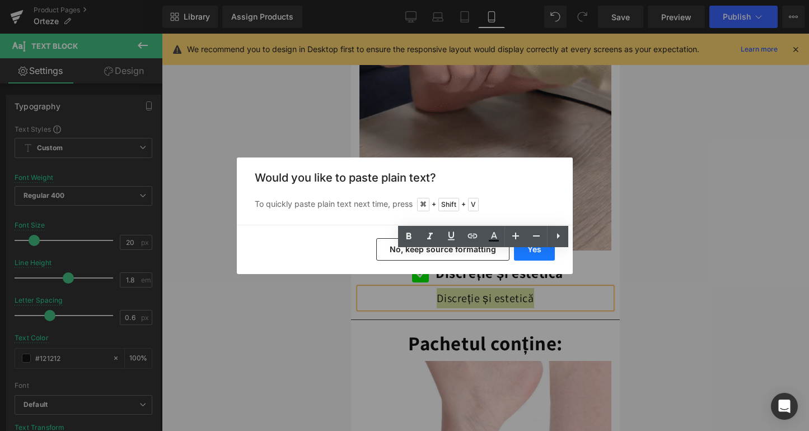
click at [527, 255] on button "Yes" at bounding box center [534, 249] width 41 height 22
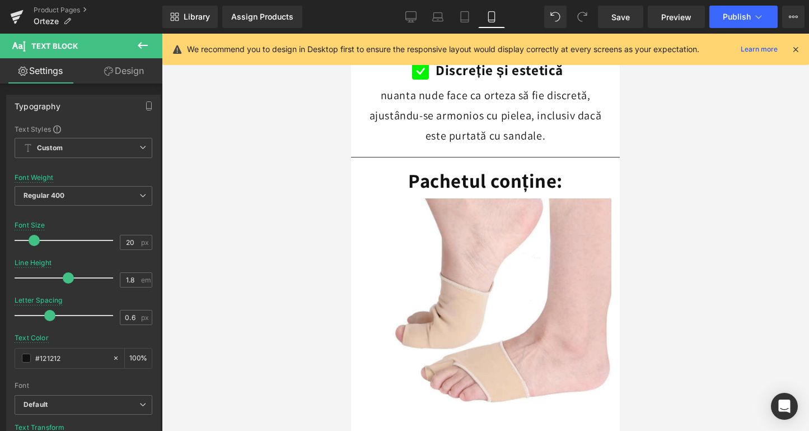
scroll to position [2190, 0]
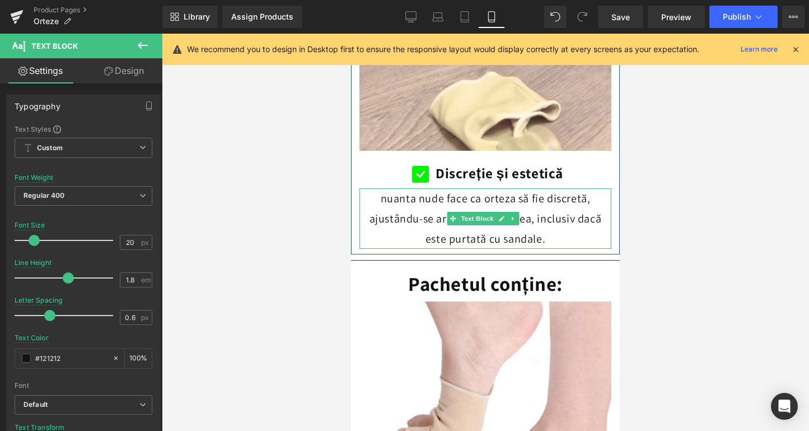
click at [385, 188] on p "nuanta nude face ca orteza să fie discretă, ajustându-se armonios cu pielea, in…" at bounding box center [485, 218] width 252 height 60
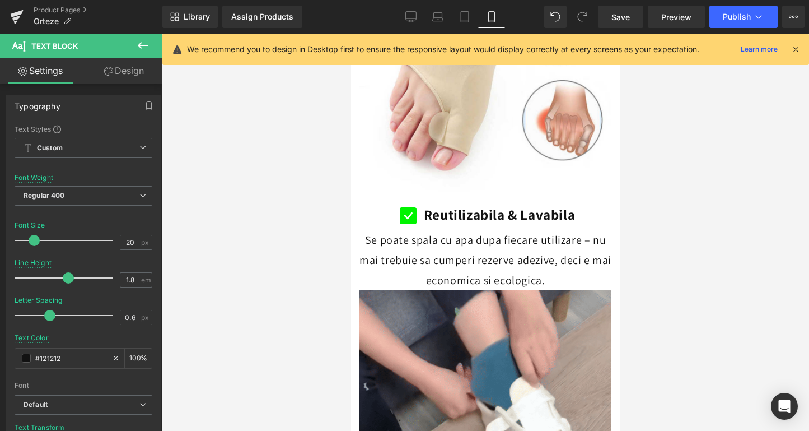
scroll to position [1690, 0]
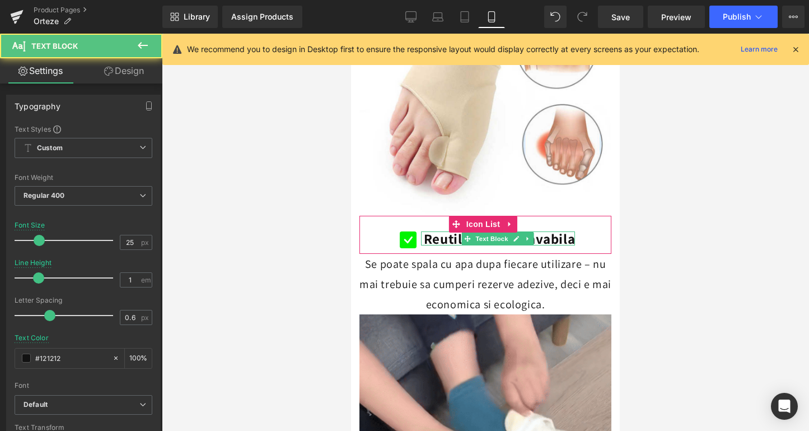
click at [564, 229] on b "Reutilizabila & Lavabila" at bounding box center [499, 238] width 151 height 18
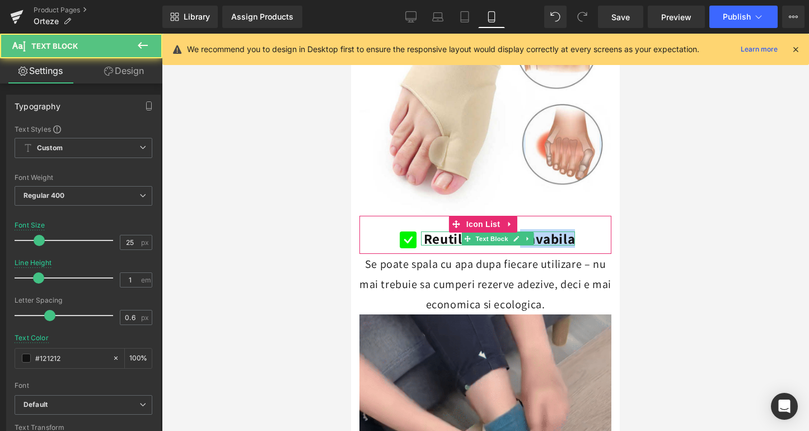
click at [564, 229] on b "Reutilizabila & Lavabila" at bounding box center [499, 238] width 151 height 18
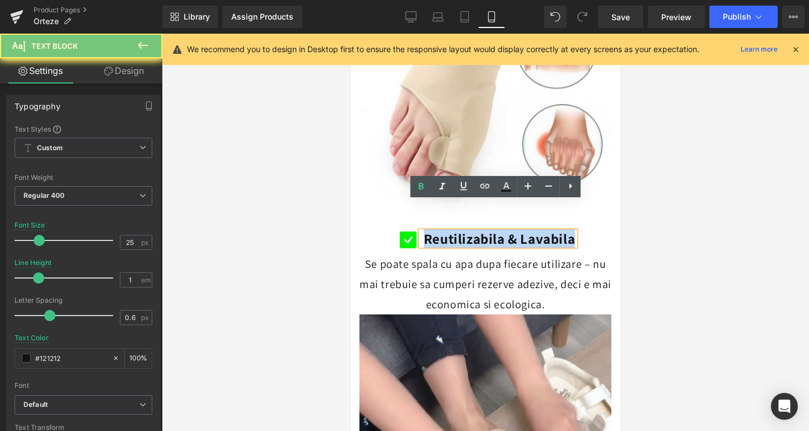
click at [564, 229] on b "Reutilizabila & Lavabila" at bounding box center [499, 238] width 151 height 18
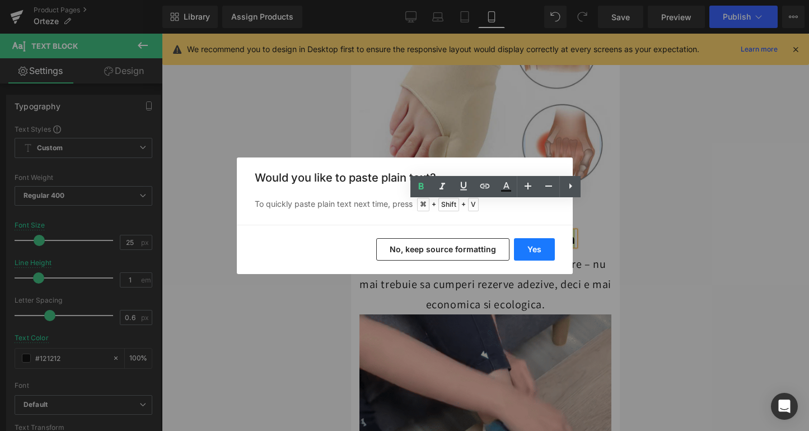
click at [522, 251] on button "Yes" at bounding box center [534, 249] width 41 height 22
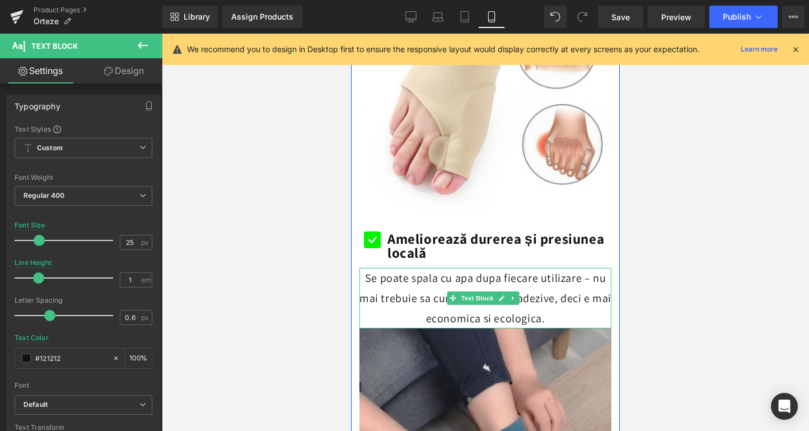
click at [425, 268] on div "Se poate spala cu apa dupa fiecare utilizare – nu mai trebuie sa cumperi rezerv…" at bounding box center [485, 298] width 252 height 60
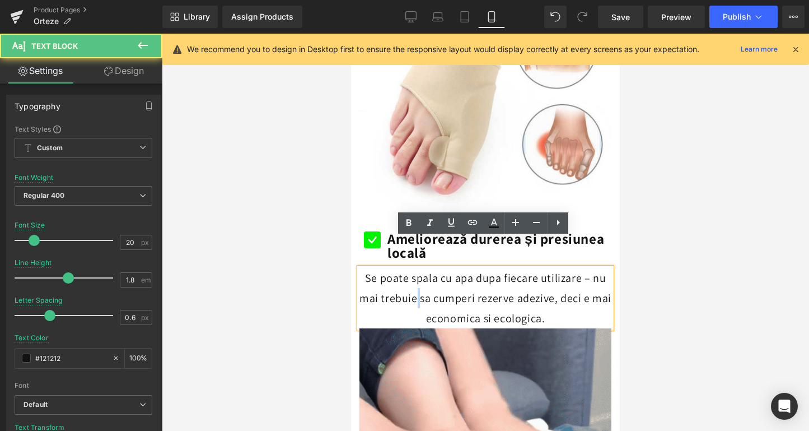
click at [425, 268] on div "Se poate spala cu apa dupa fiecare utilizare – nu mai trebuie sa cumperi rezerv…" at bounding box center [485, 298] width 252 height 60
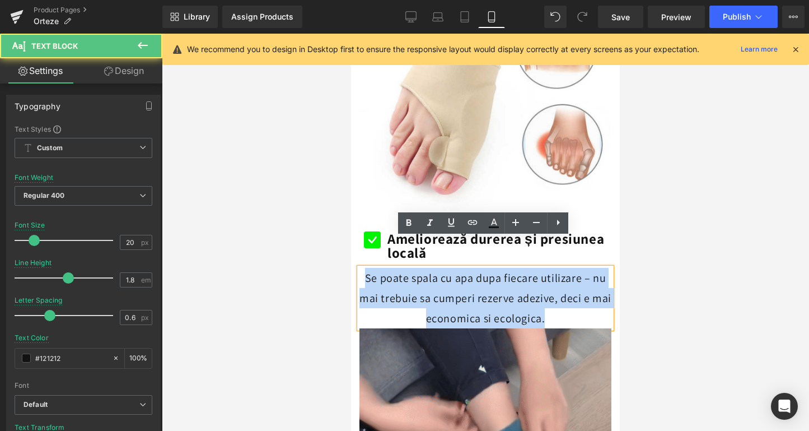
click at [425, 268] on div "Se poate spala cu apa dupa fiecare utilizare – nu mai trebuie sa cumperi rezerv…" at bounding box center [485, 298] width 252 height 60
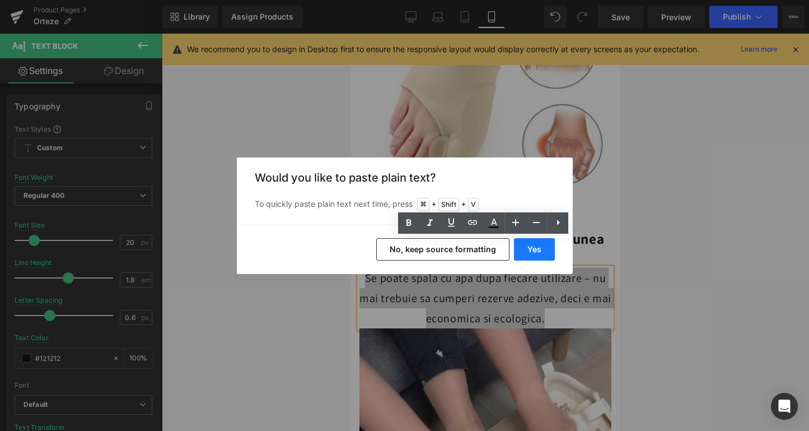
click at [551, 254] on button "Yes" at bounding box center [534, 249] width 41 height 22
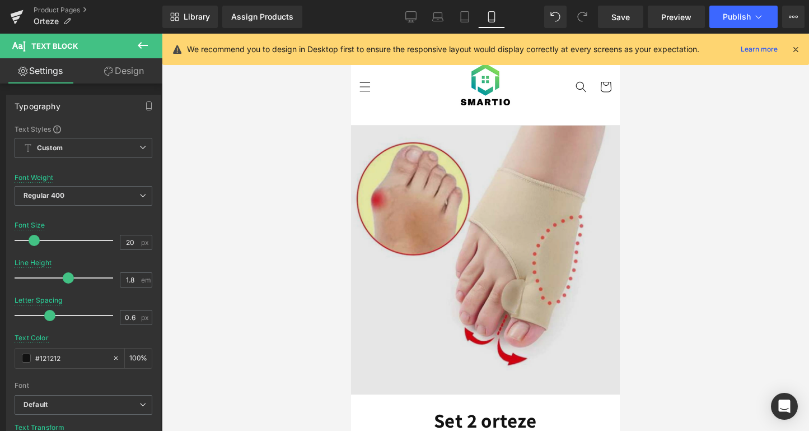
scroll to position [0, 0]
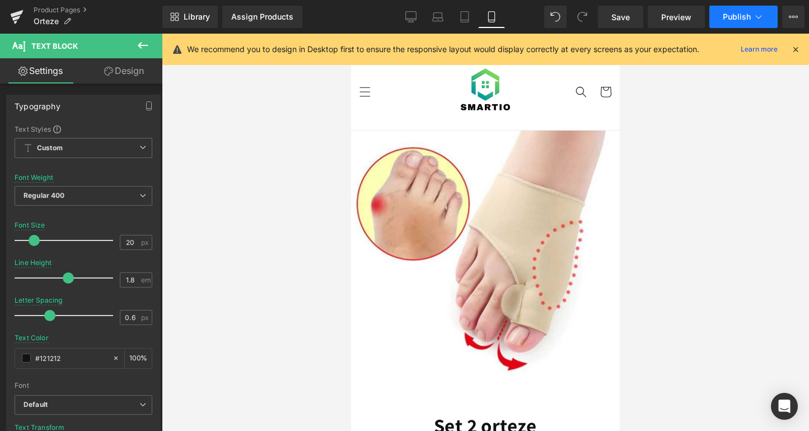
click at [728, 13] on span "Publish" at bounding box center [737, 16] width 28 height 9
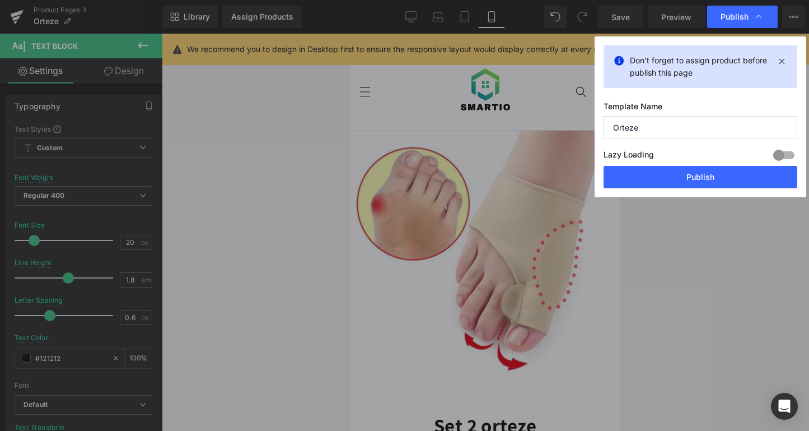
click at [675, 165] on div "Lazy Loading Build Upgrade plan to unlock" at bounding box center [701, 156] width 194 height 18
click at [674, 170] on button "Publish" at bounding box center [701, 177] width 194 height 22
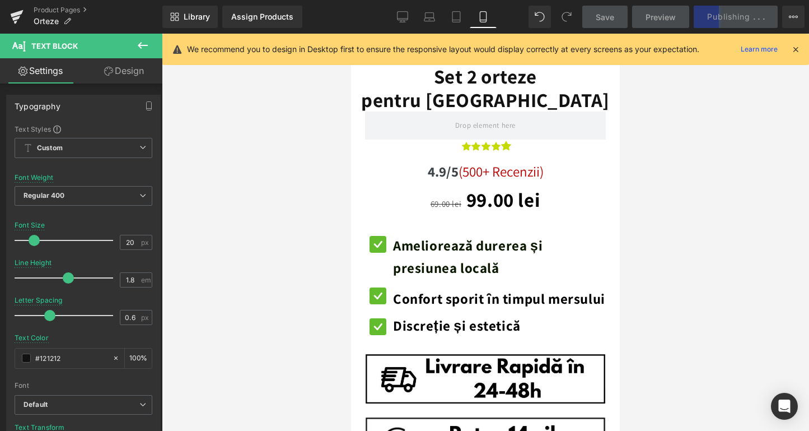
scroll to position [336, 0]
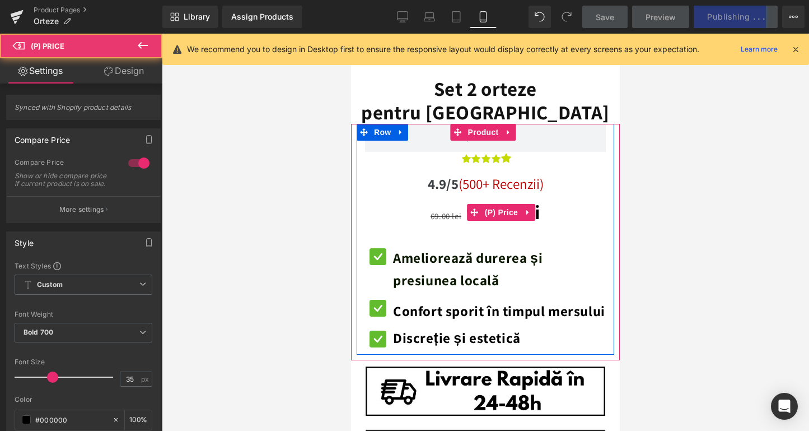
click at [466, 194] on span "99.00 lei" at bounding box center [503, 211] width 74 height 35
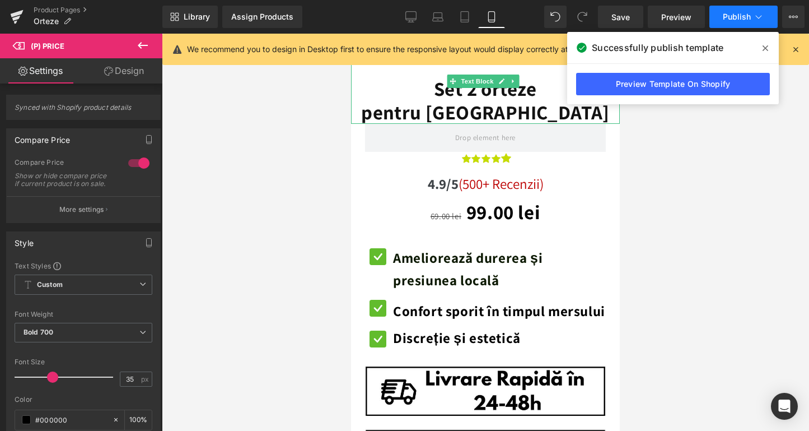
click at [726, 16] on span "Publish" at bounding box center [737, 16] width 28 height 9
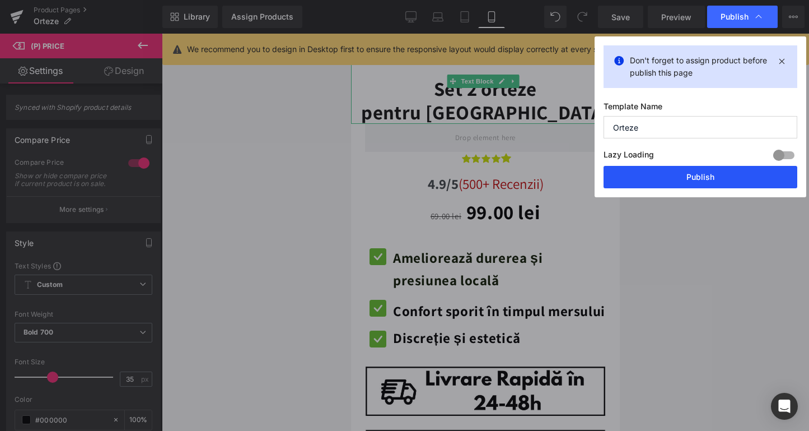
click at [680, 168] on button "Publish" at bounding box center [701, 177] width 194 height 22
